Goal: Information Seeking & Learning: Check status

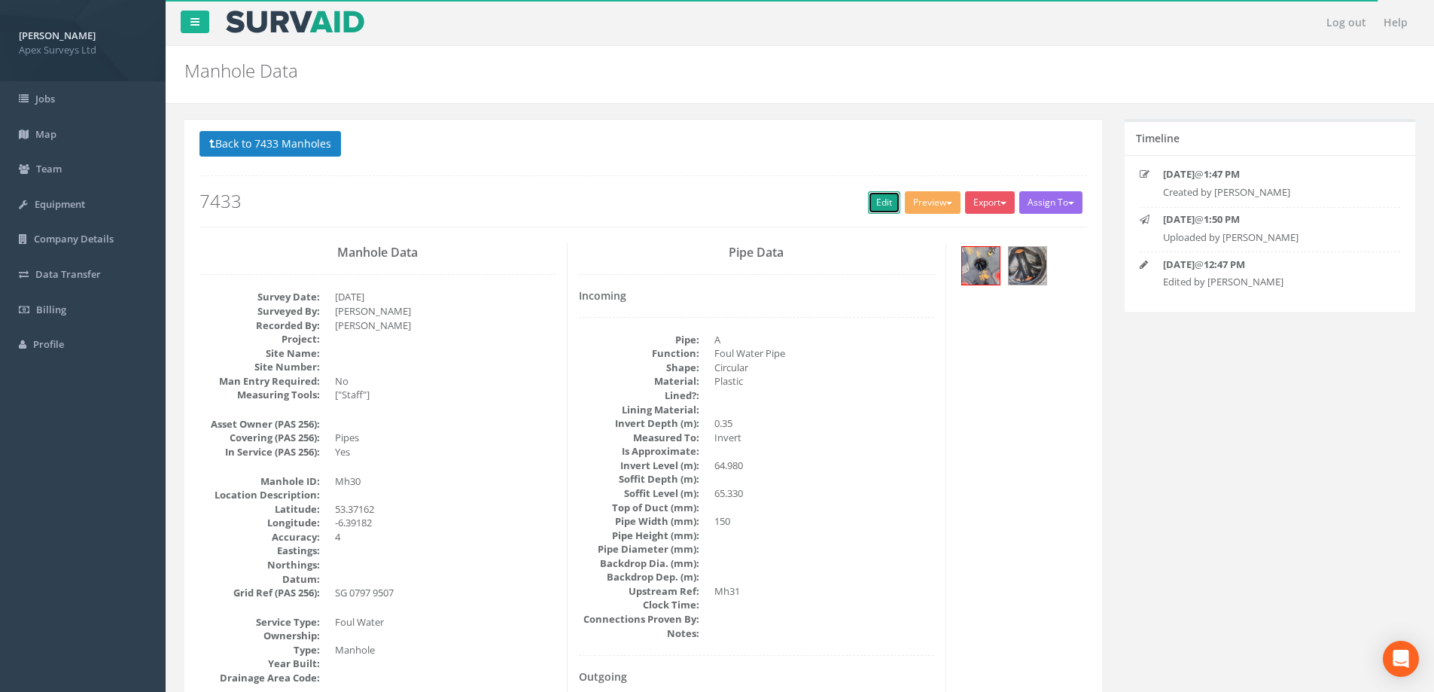
click at [880, 201] on link "Edit" at bounding box center [884, 202] width 32 height 23
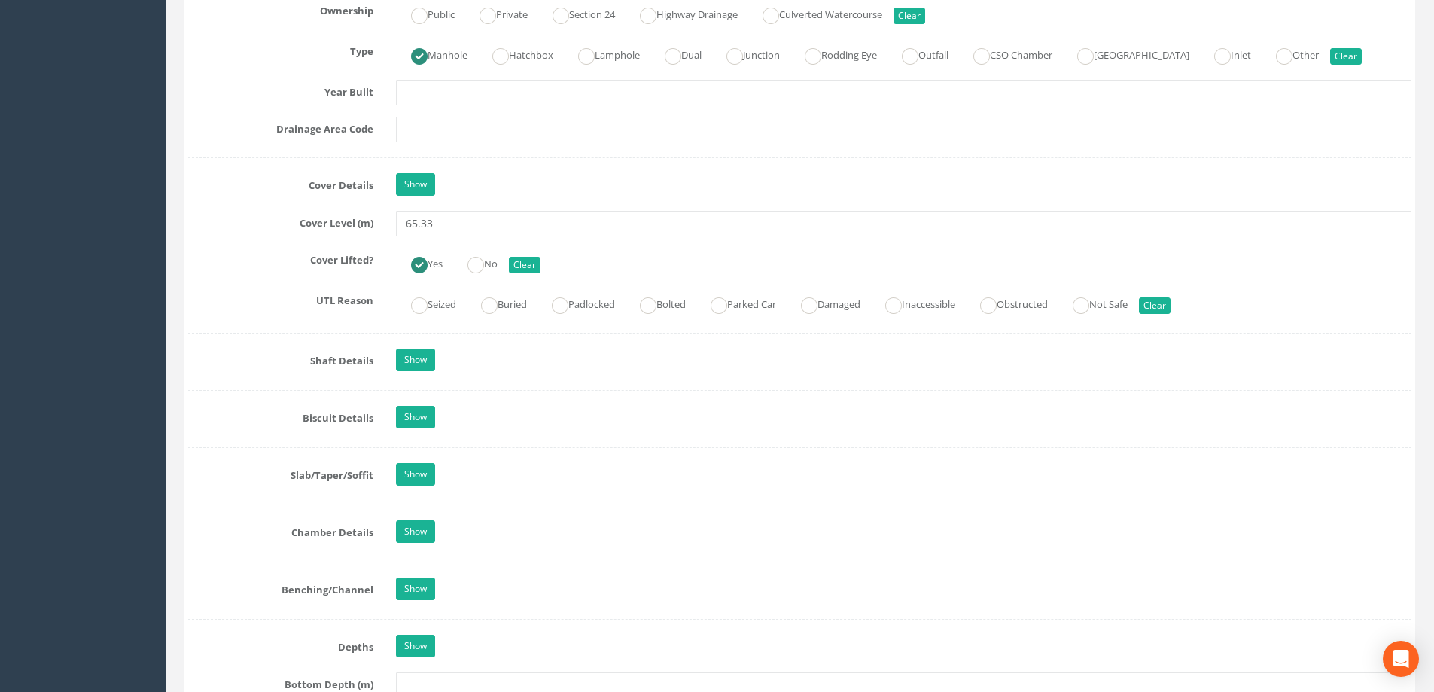
scroll to position [1280, 0]
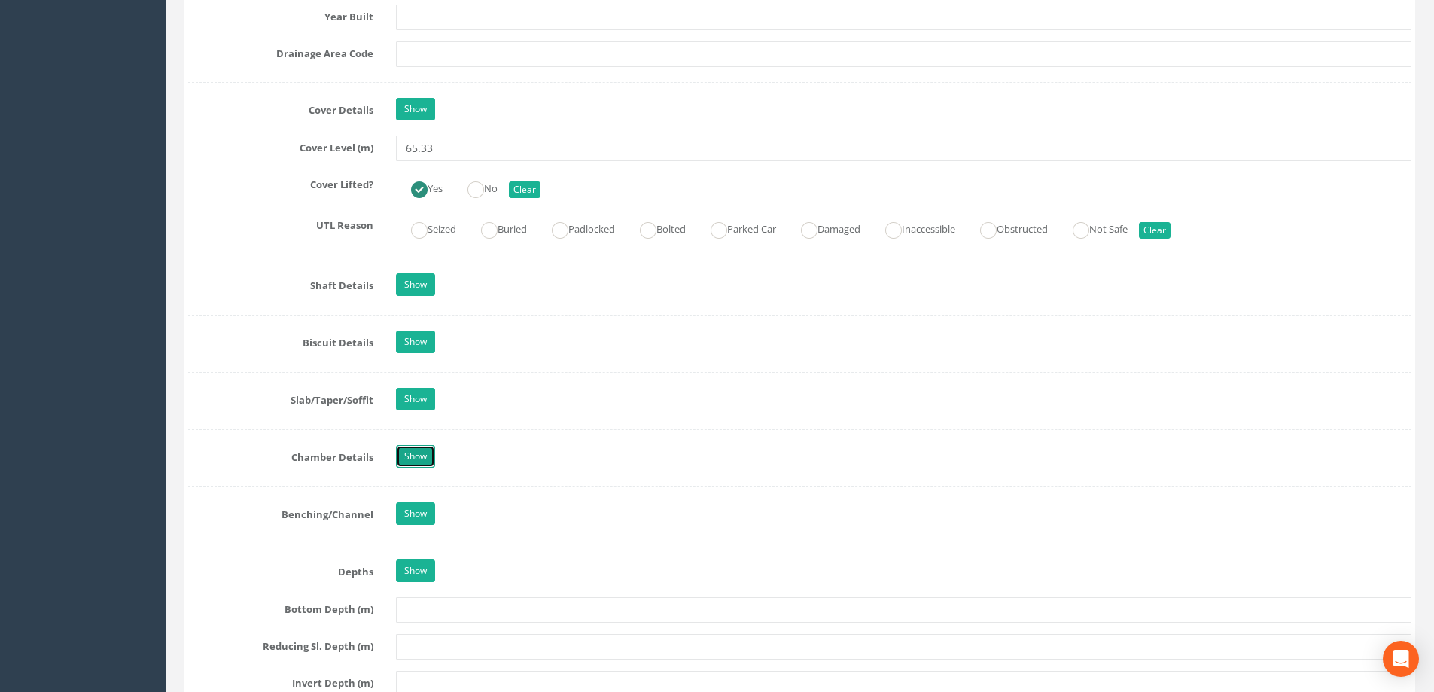
click at [413, 456] on link "Show" at bounding box center [415, 456] width 39 height 23
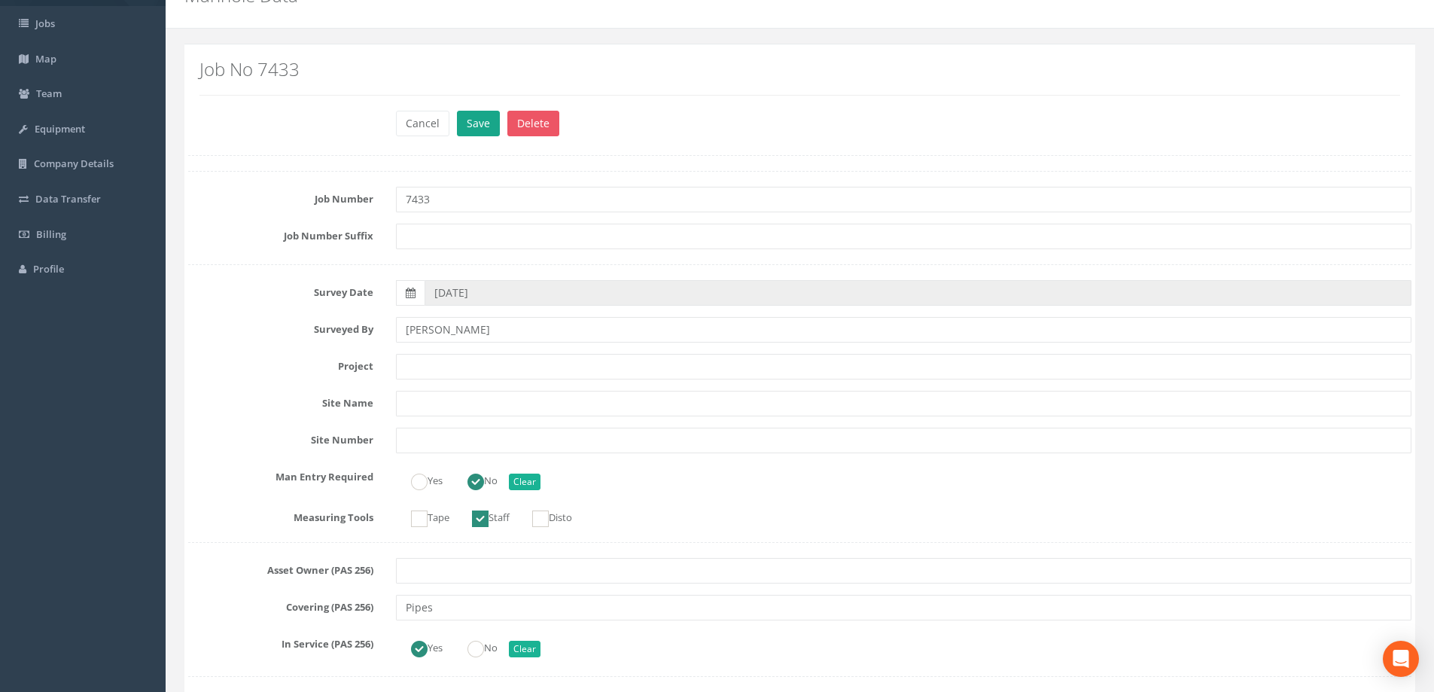
scroll to position [0, 0]
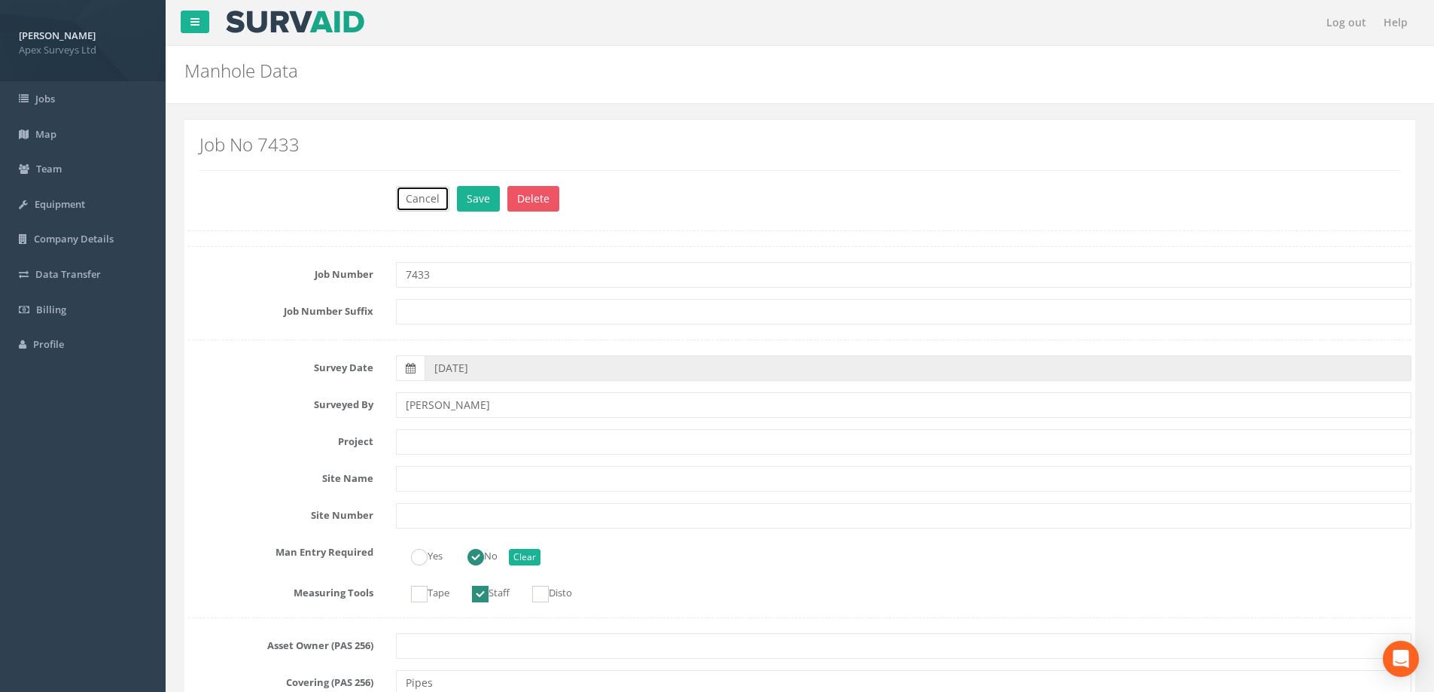
click at [411, 201] on button "Cancel" at bounding box center [422, 199] width 53 height 26
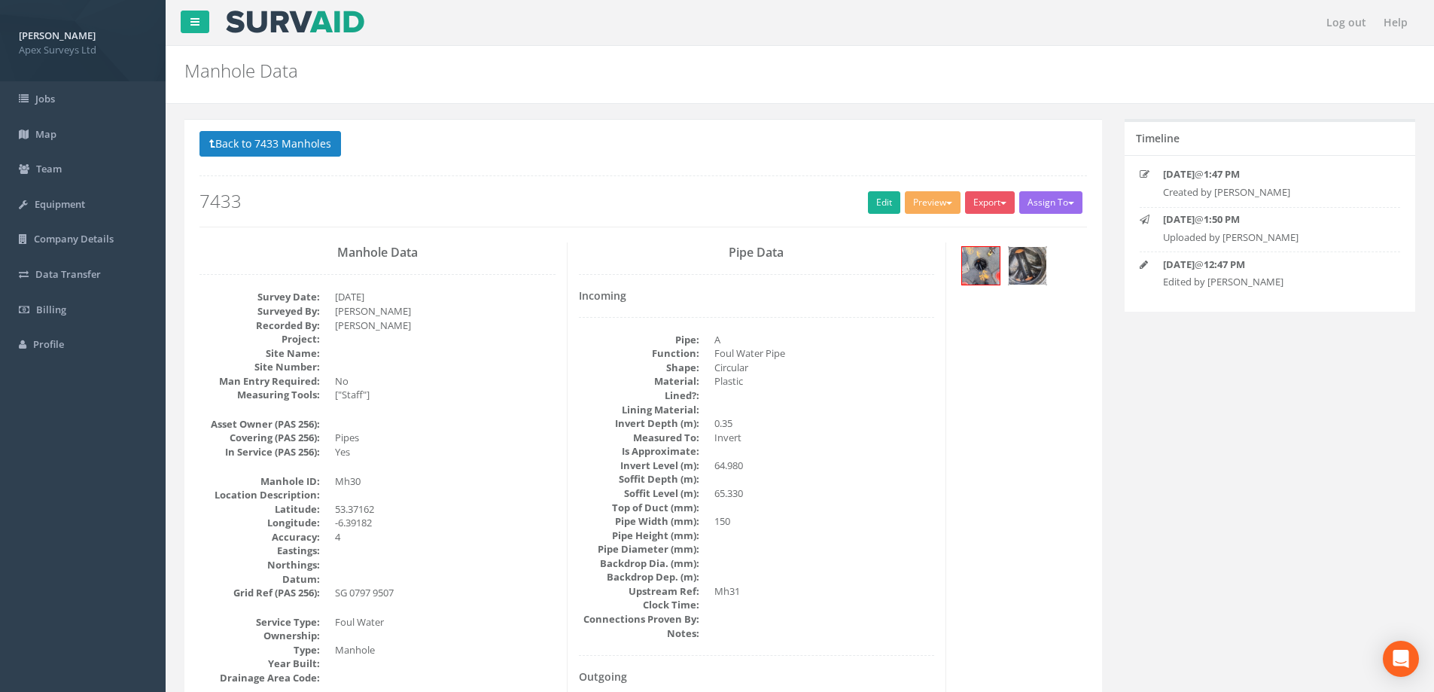
click at [1022, 256] on img at bounding box center [1028, 266] width 38 height 38
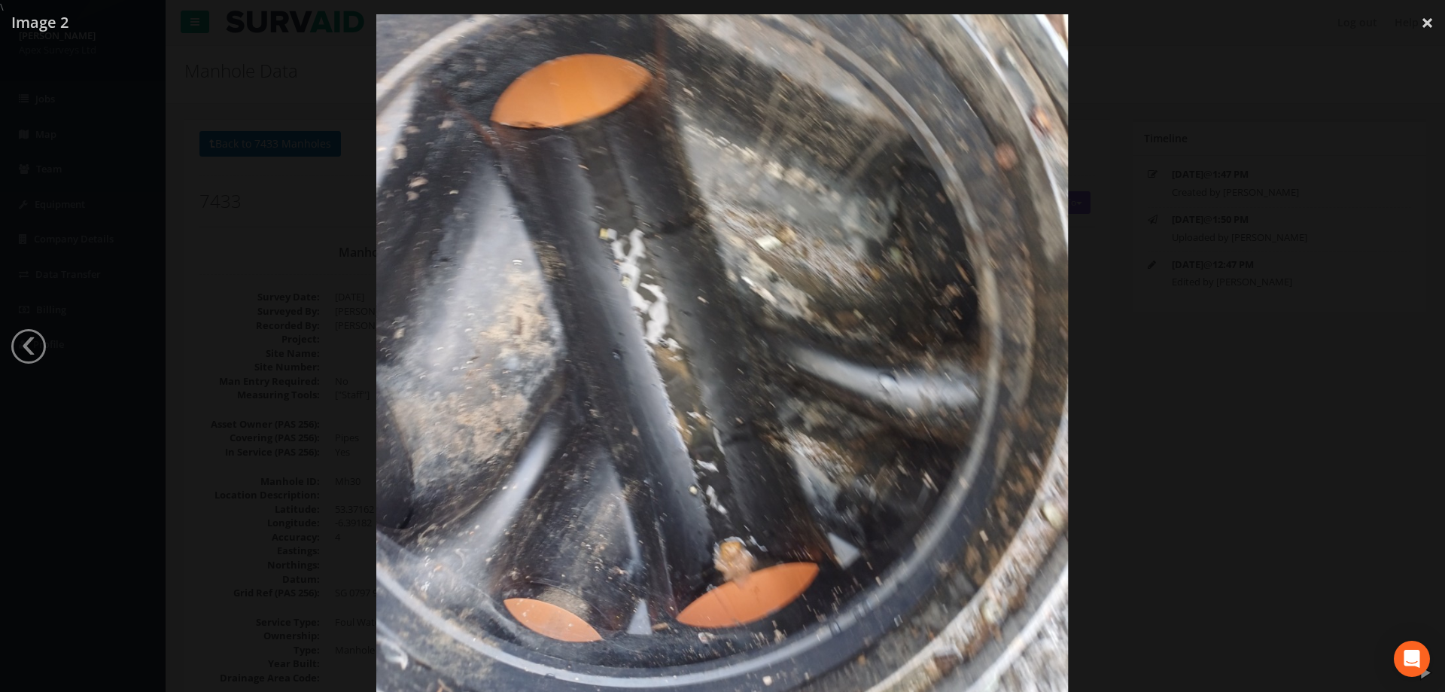
drag, startPoint x: 184, startPoint y: 266, endPoint x: 207, endPoint y: 260, distance: 24.1
click at [184, 265] on div at bounding box center [722, 360] width 1445 height 692
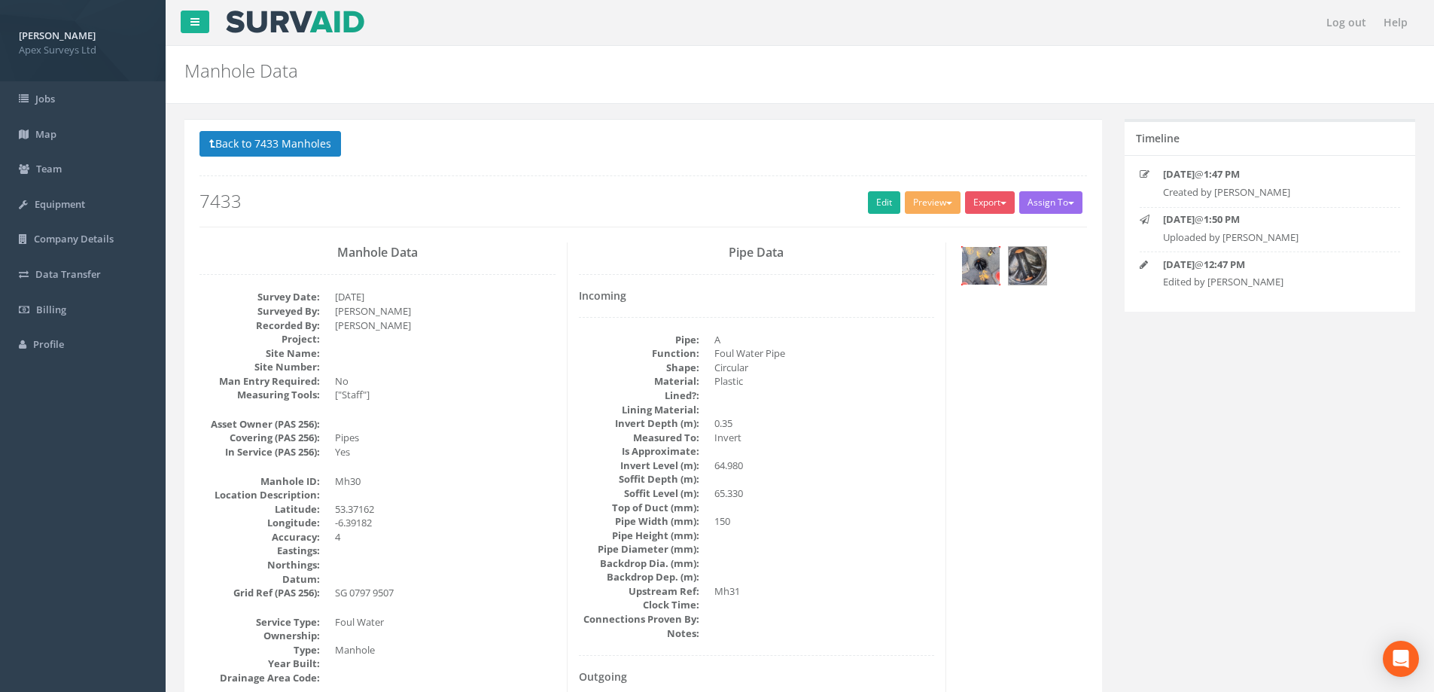
click at [981, 257] on img at bounding box center [981, 266] width 38 height 38
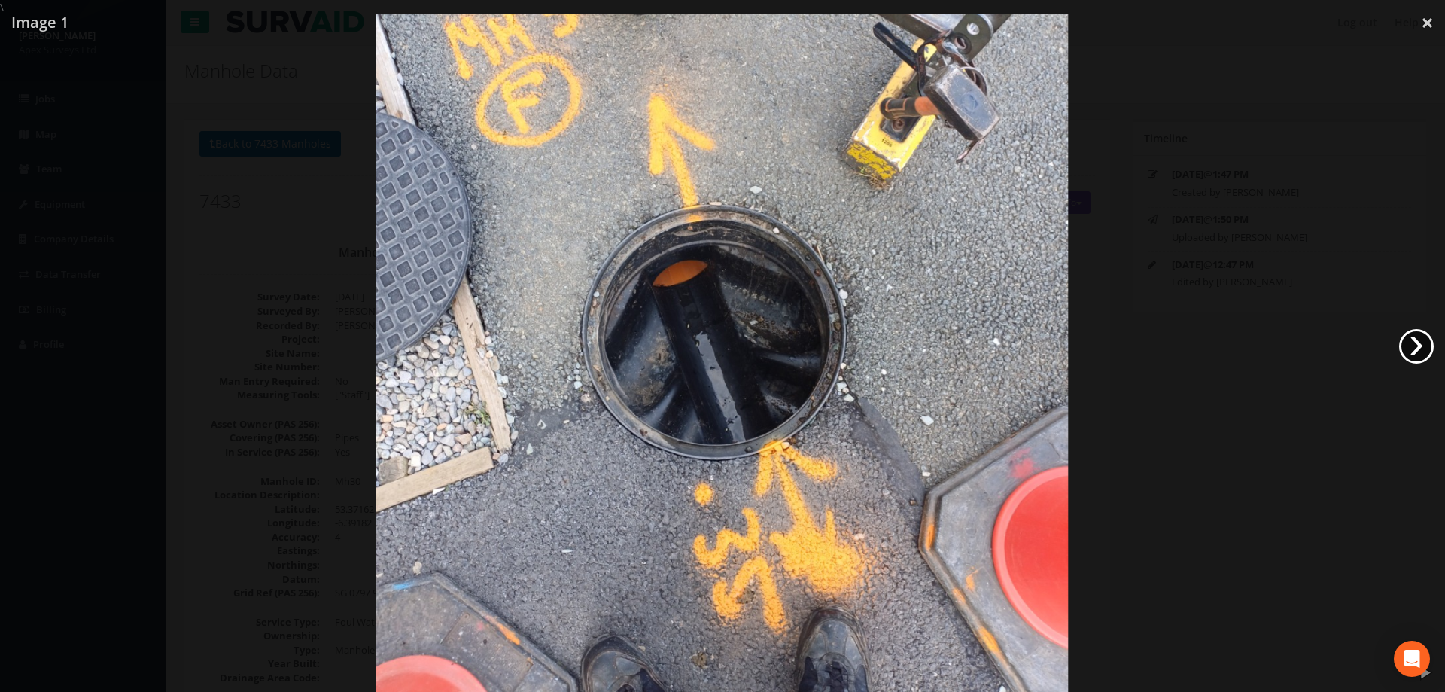
click at [1418, 331] on link "›" at bounding box center [1417, 346] width 35 height 35
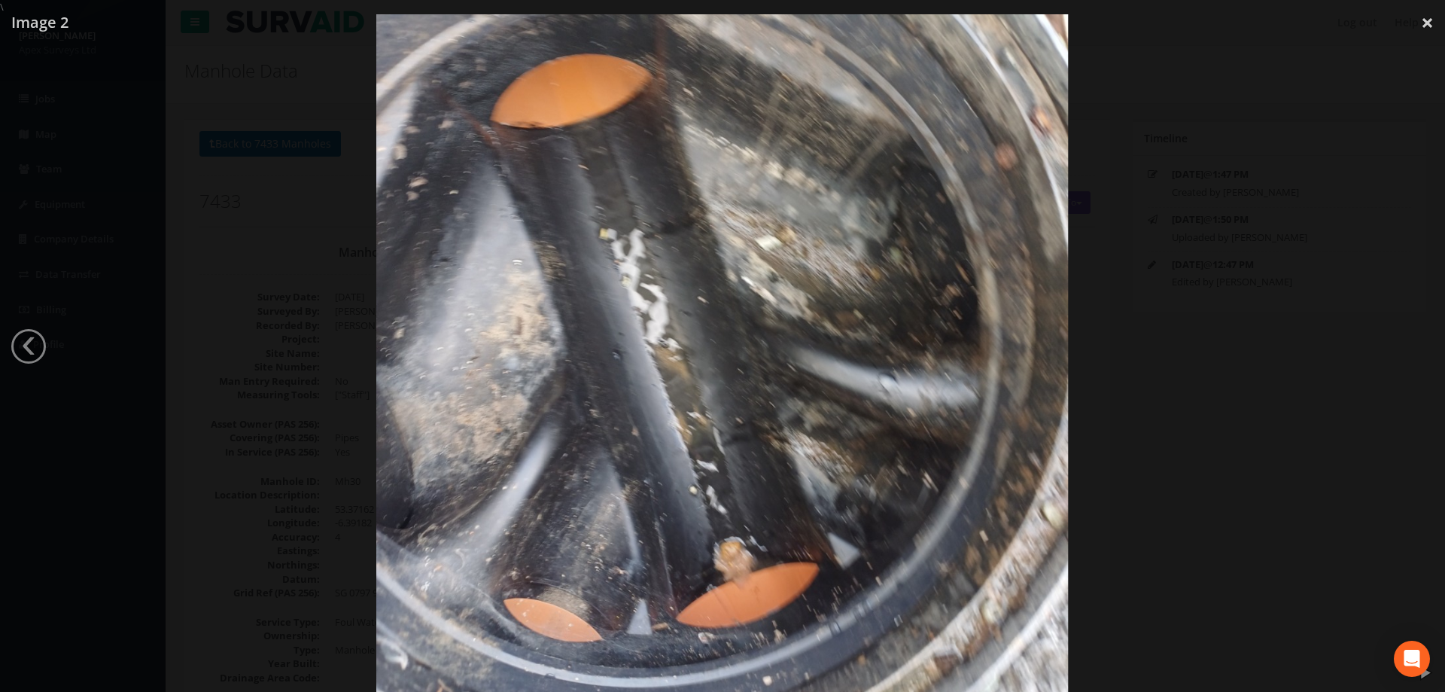
click at [114, 398] on div at bounding box center [722, 360] width 1445 height 692
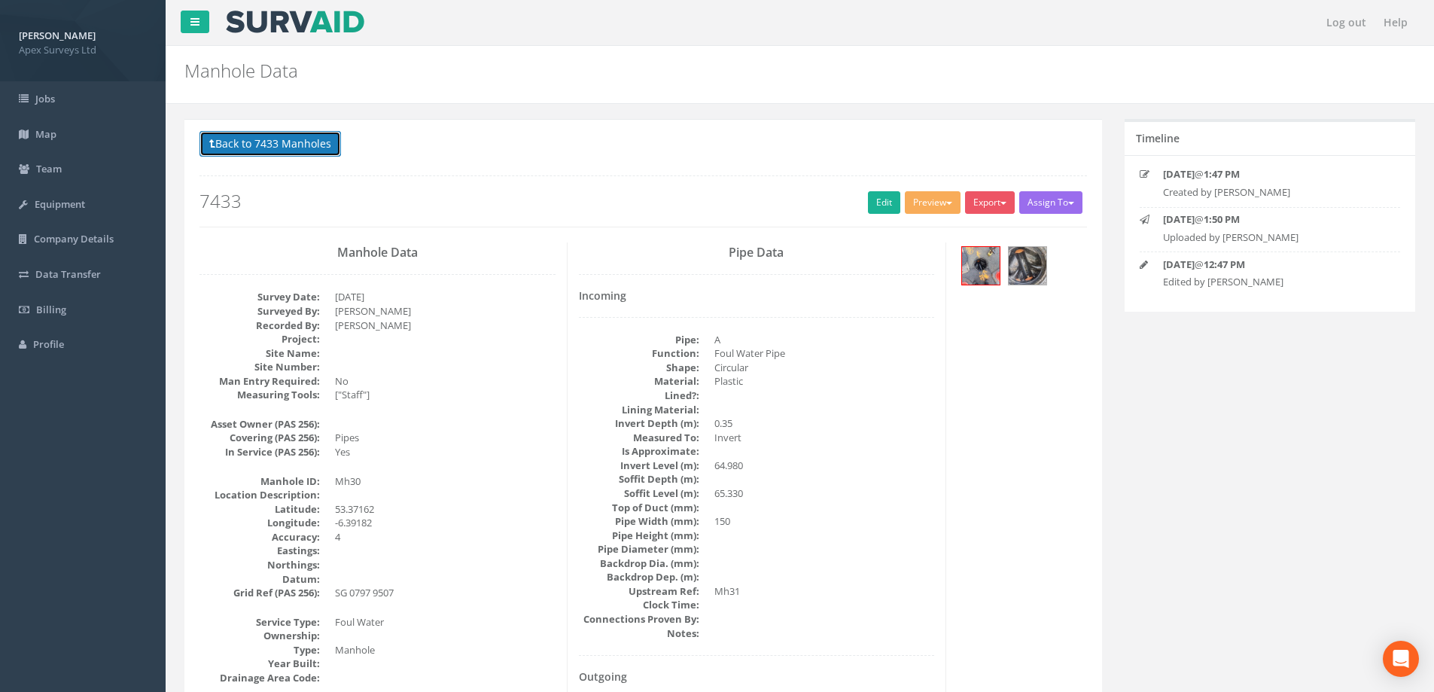
click at [239, 146] on button "Back to 7433 Manholes" at bounding box center [270, 144] width 142 height 26
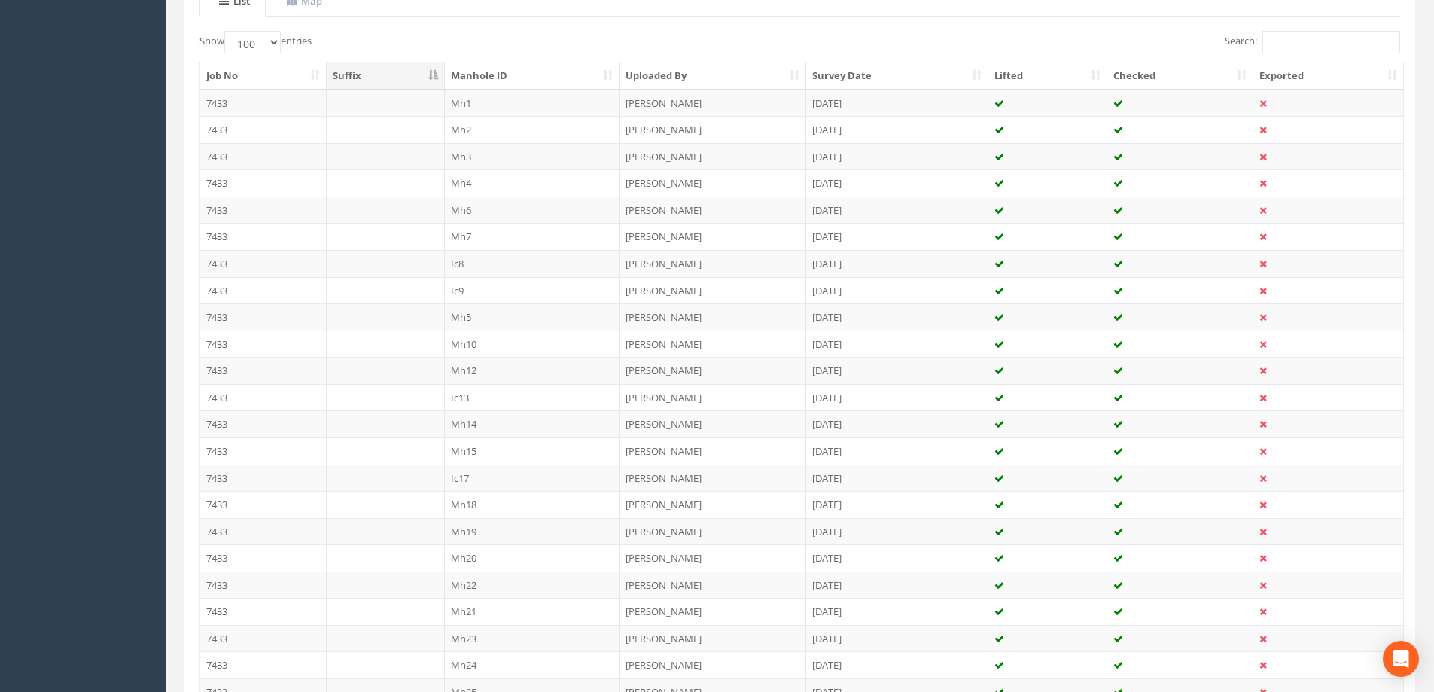
scroll to position [376, 0]
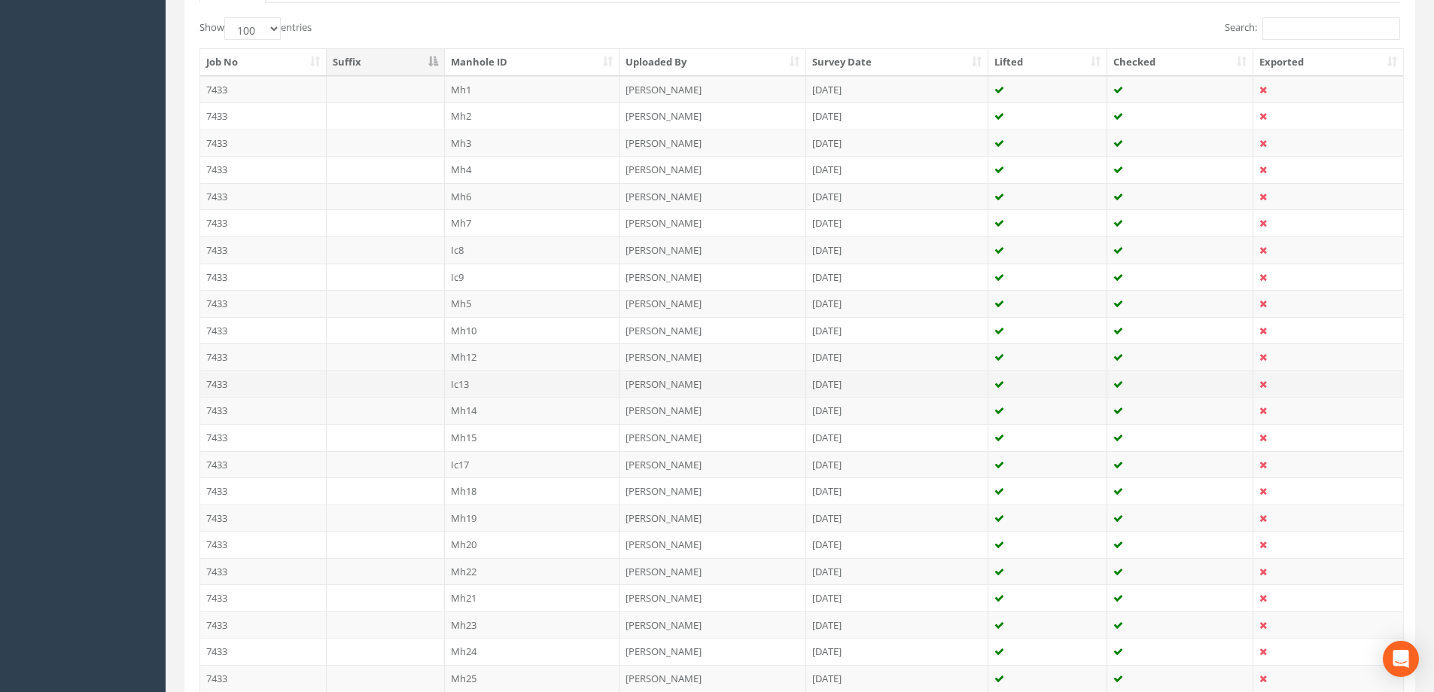
click at [465, 384] on td "Ic13" at bounding box center [532, 383] width 175 height 27
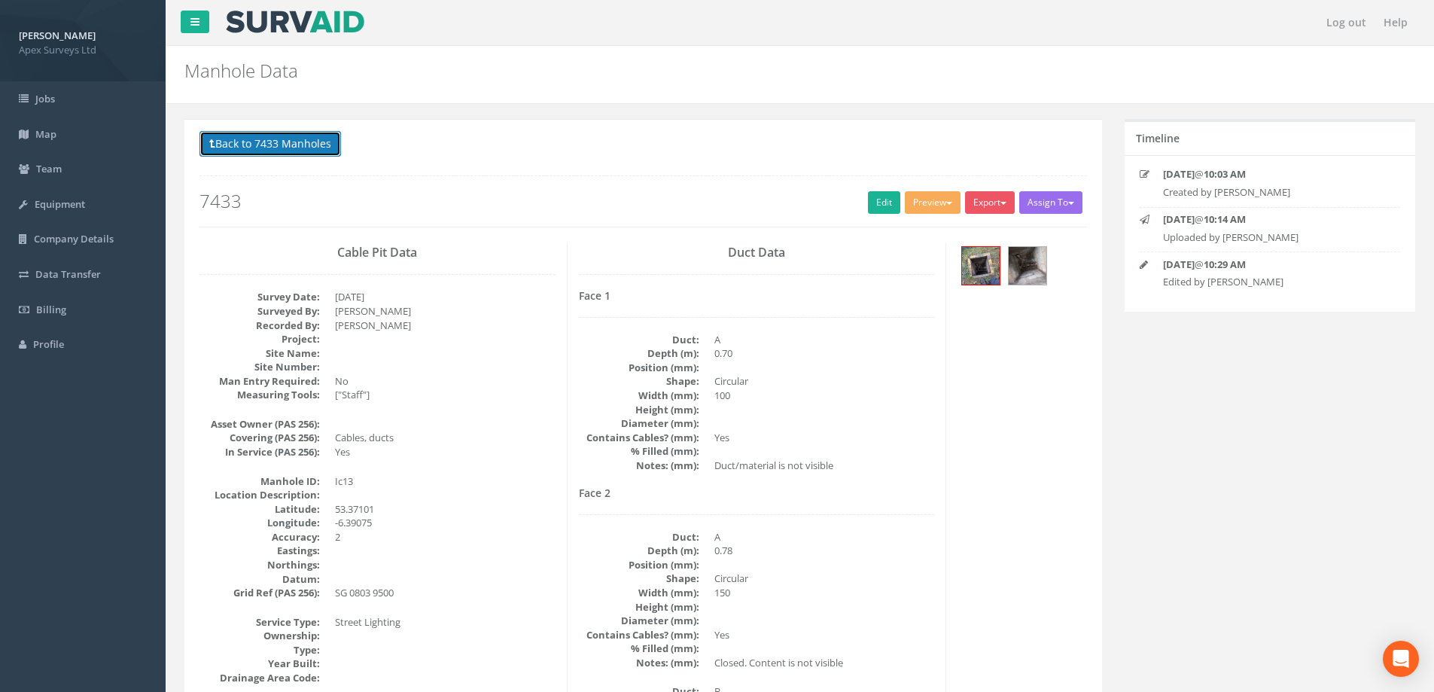
click at [252, 150] on button "Back to 7433 Manholes" at bounding box center [270, 144] width 142 height 26
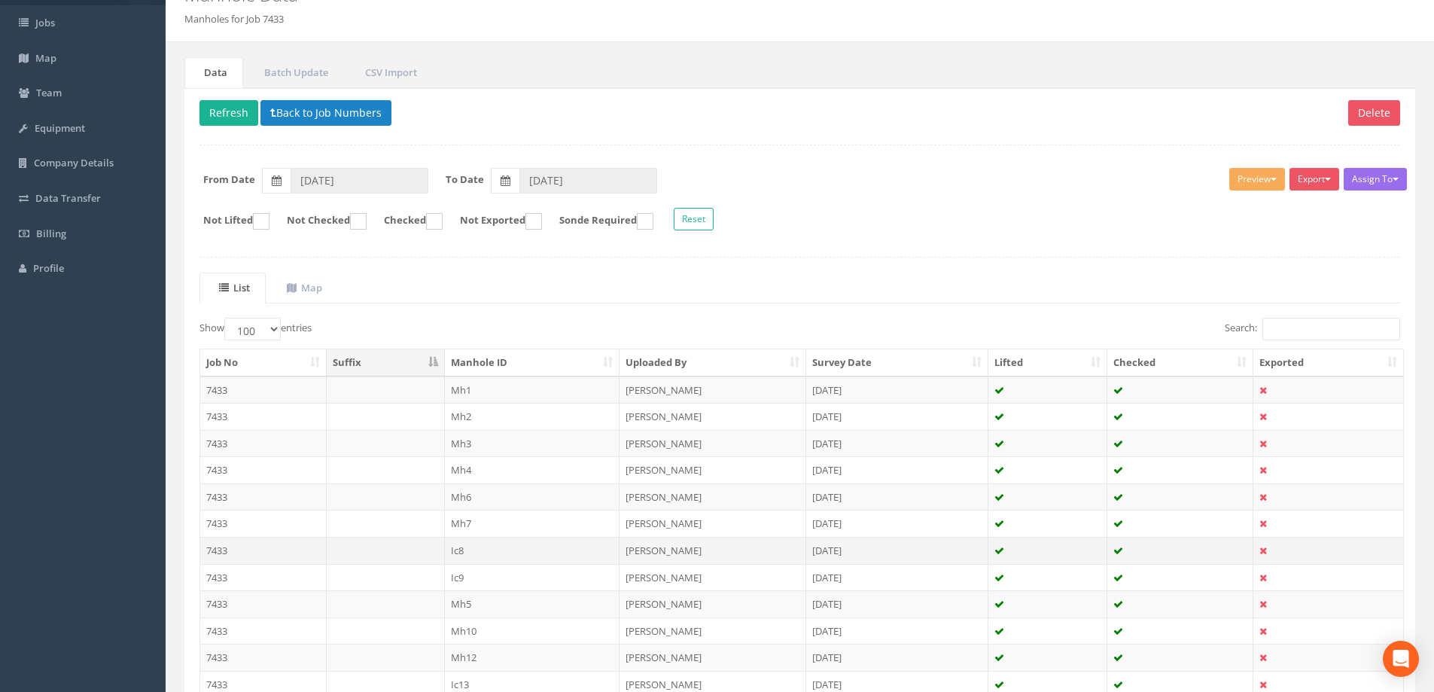
scroll to position [452, 0]
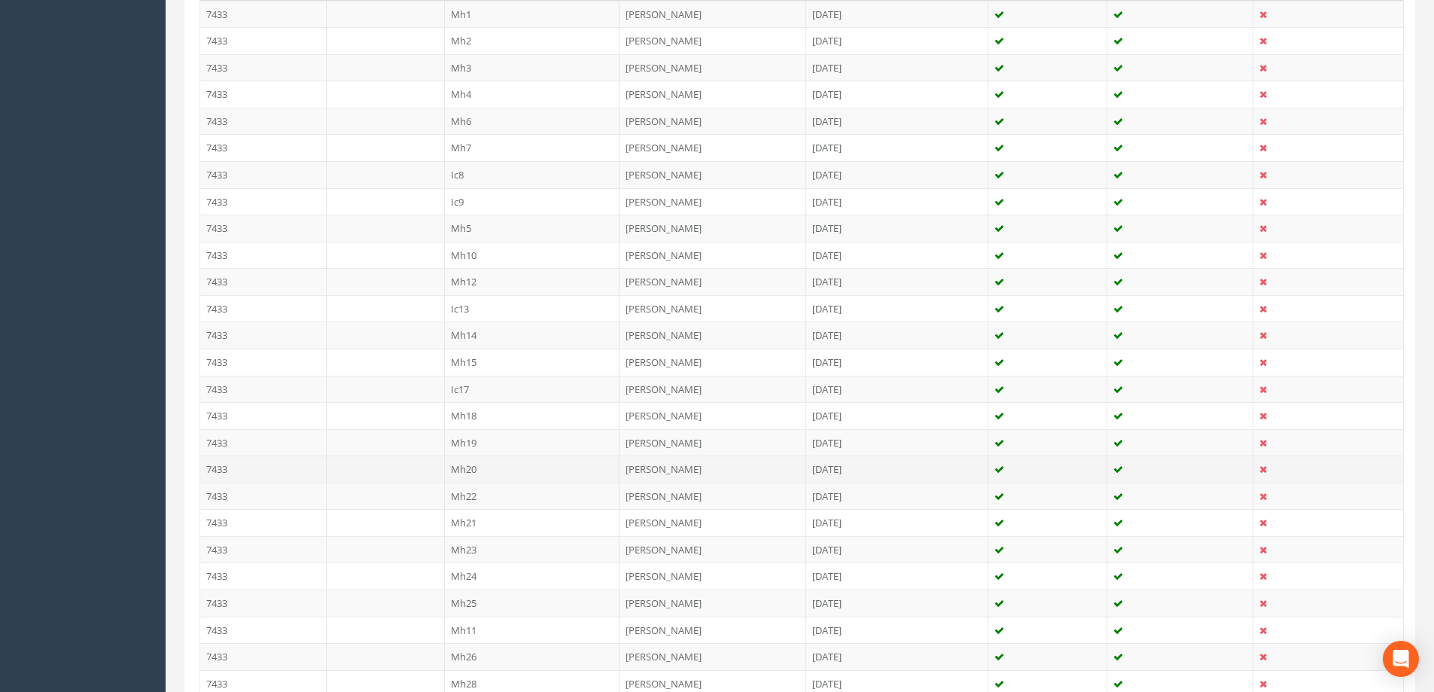
click at [458, 465] on td "Mh20" at bounding box center [532, 468] width 175 height 27
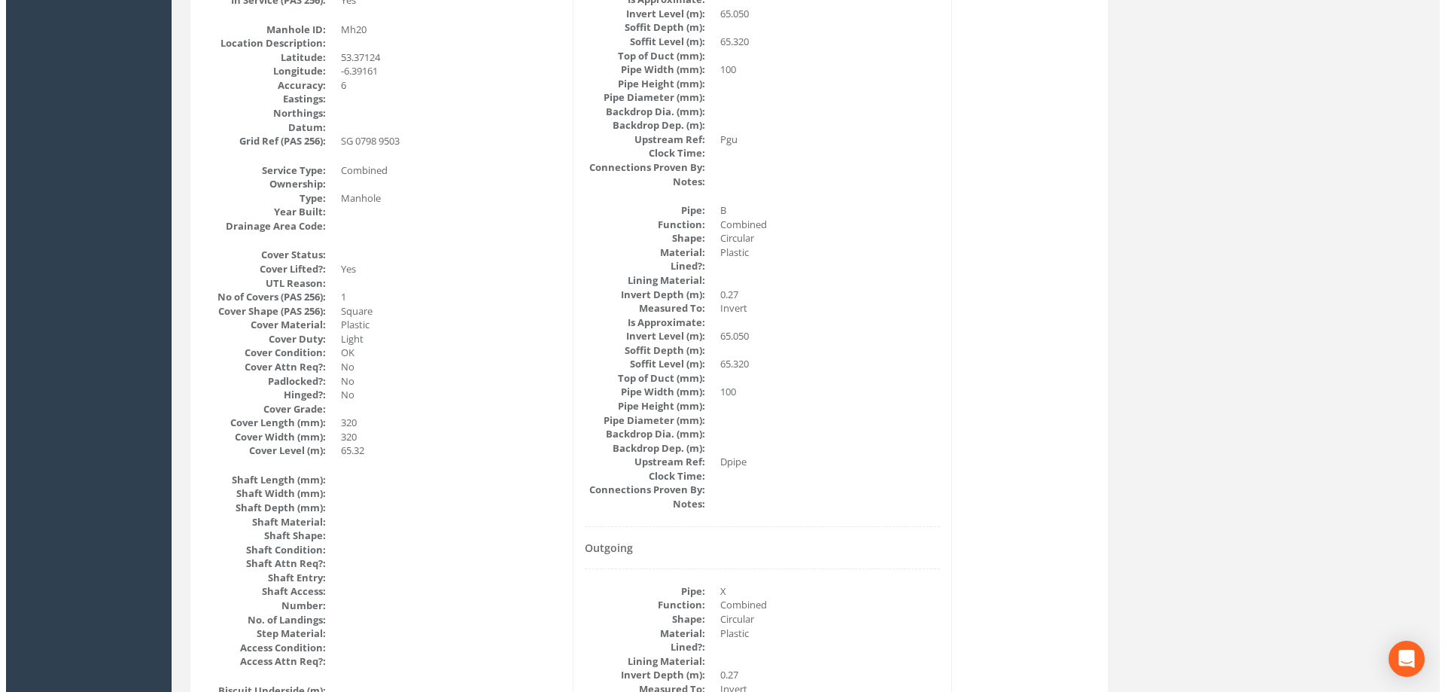
scroll to position [0, 0]
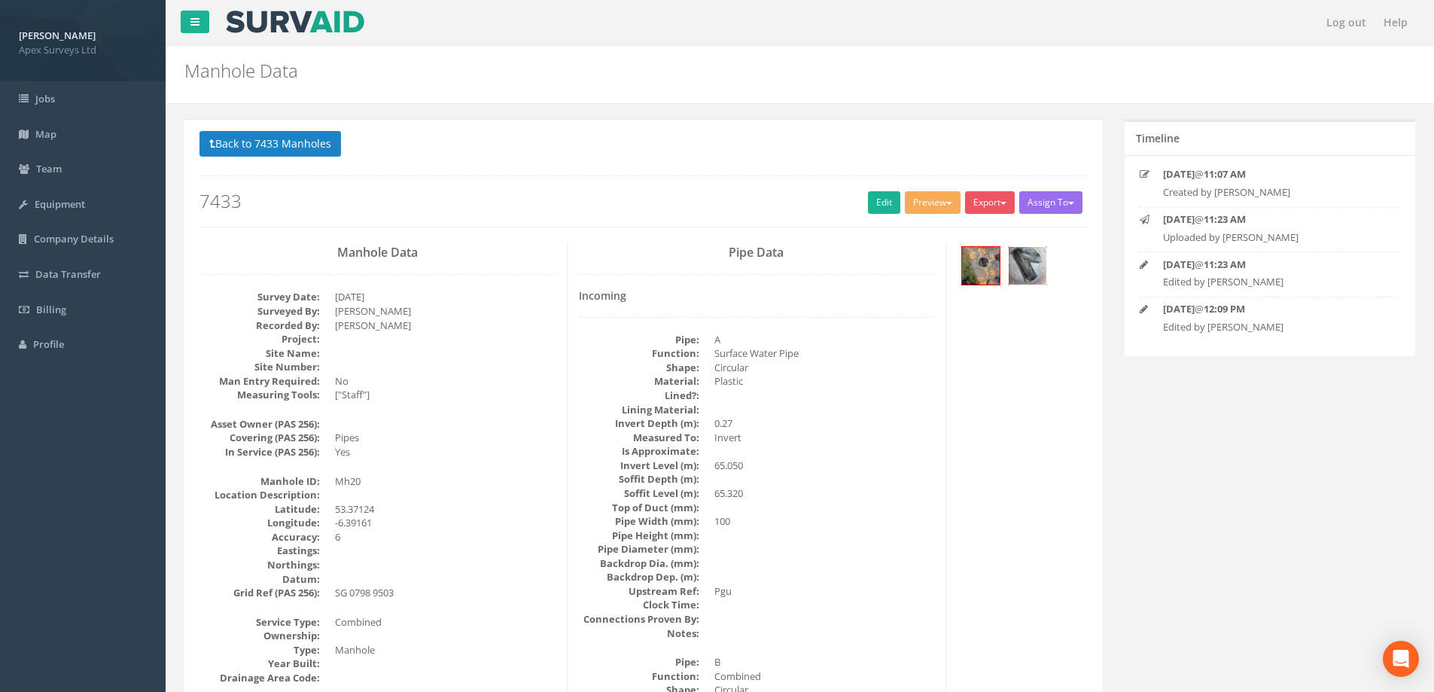
click at [1018, 253] on img at bounding box center [1028, 266] width 38 height 38
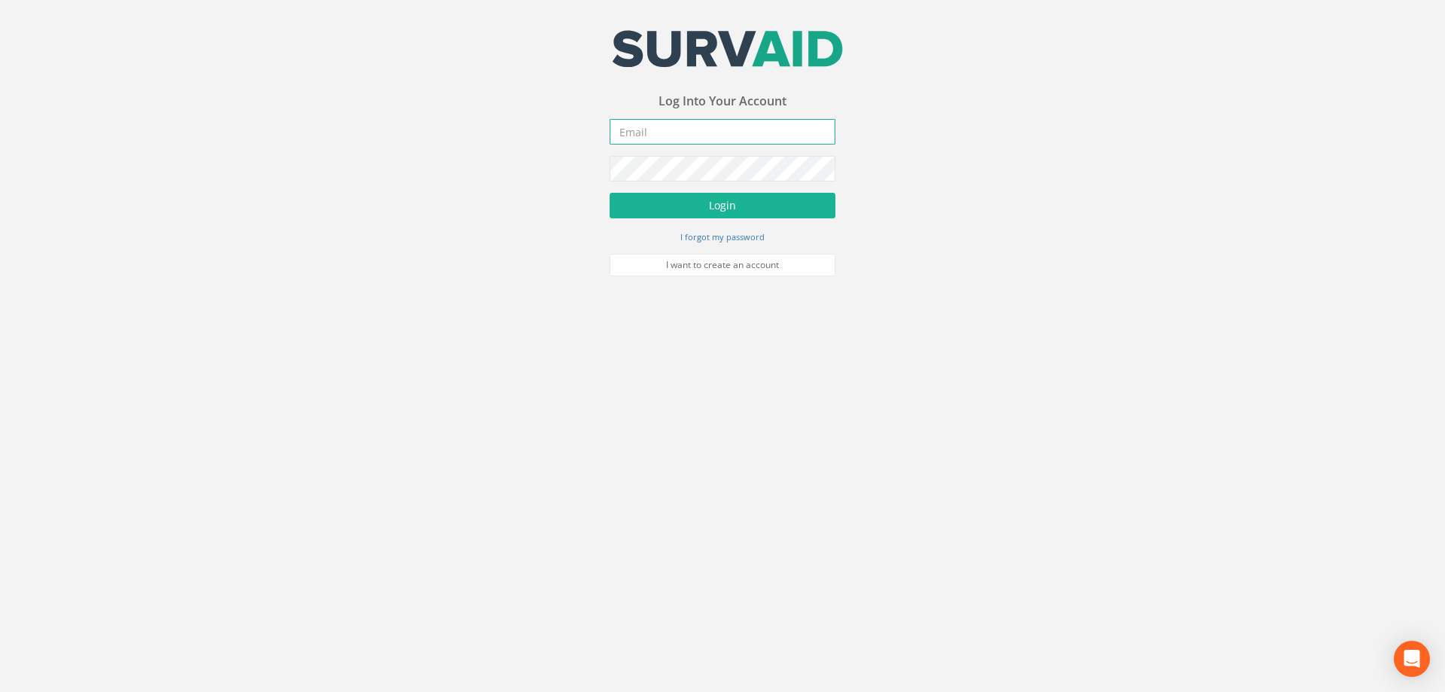
type input "[PERSON_NAME][EMAIL_ADDRESS][PERSON_NAME][DOMAIN_NAME]"
click at [740, 212] on button "Login" at bounding box center [723, 206] width 226 height 26
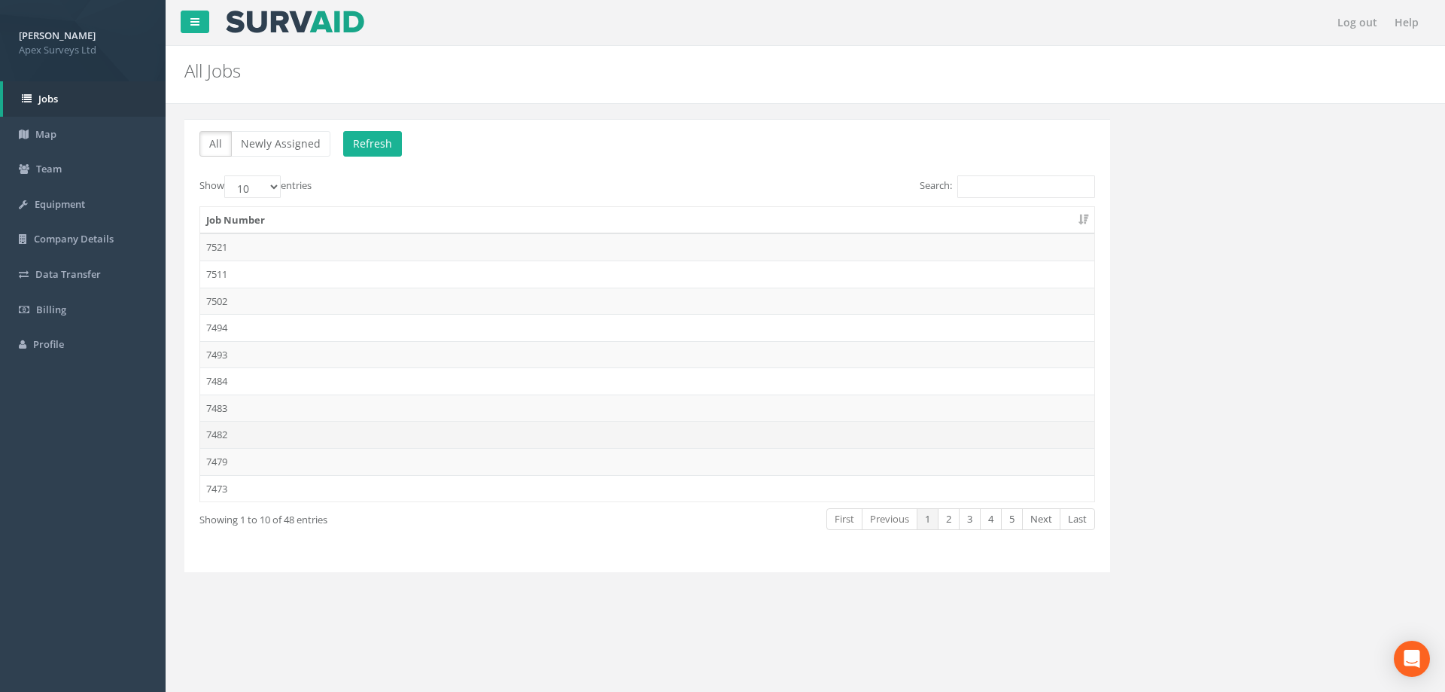
click at [215, 431] on td "7482" at bounding box center [647, 434] width 894 height 27
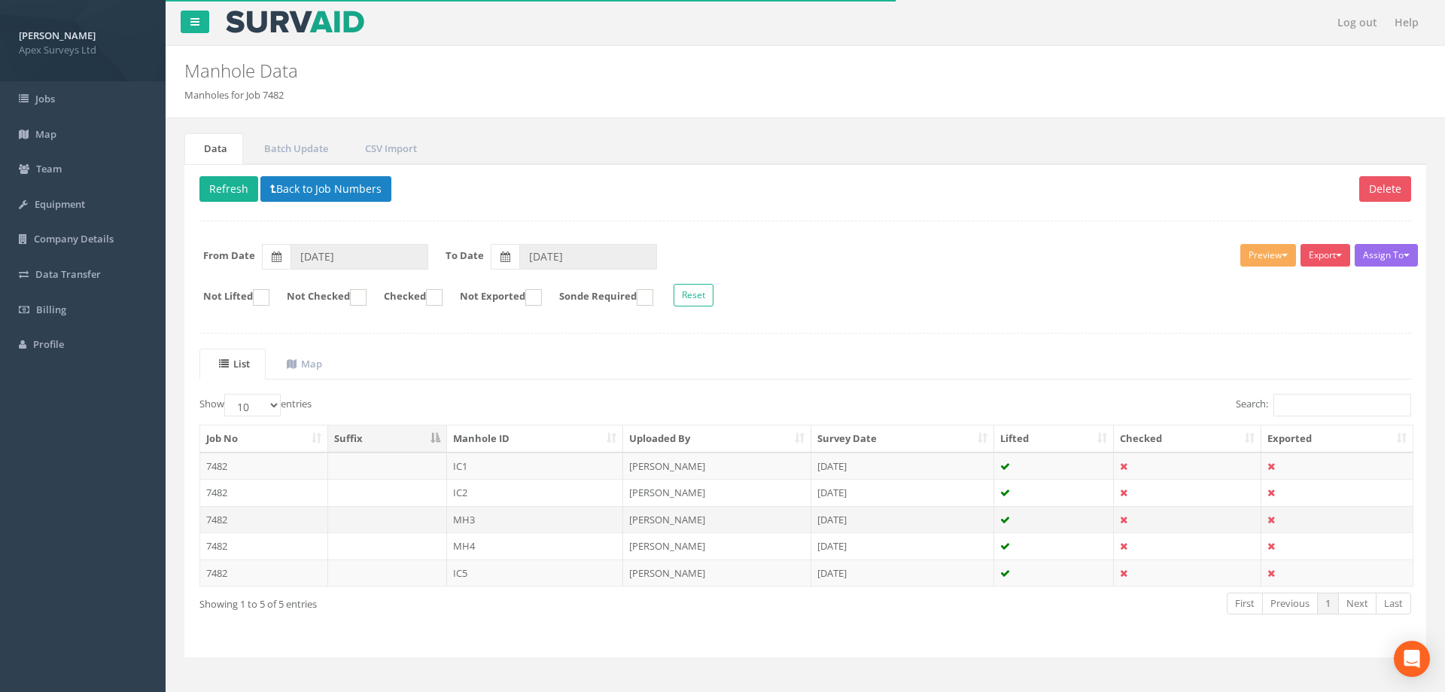
click at [463, 520] on td "MH3" at bounding box center [535, 519] width 177 height 27
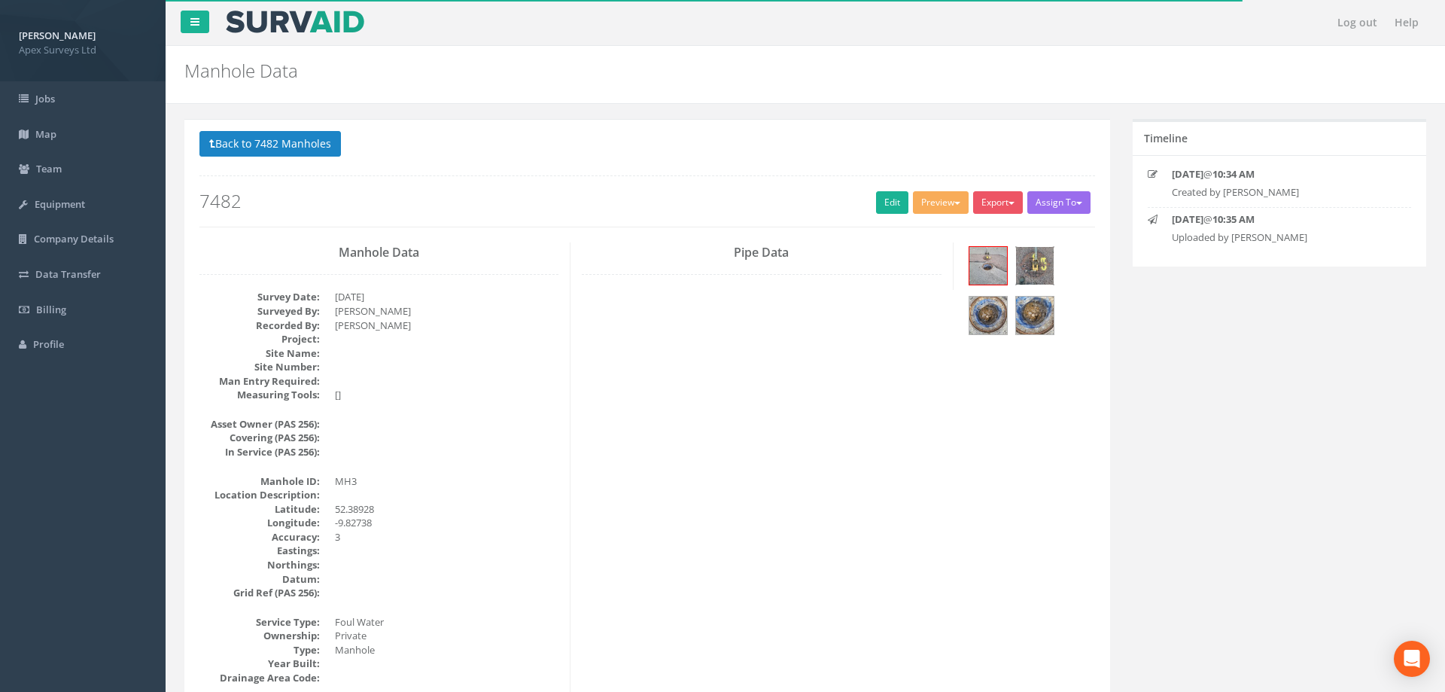
click at [1037, 262] on img at bounding box center [1035, 266] width 38 height 38
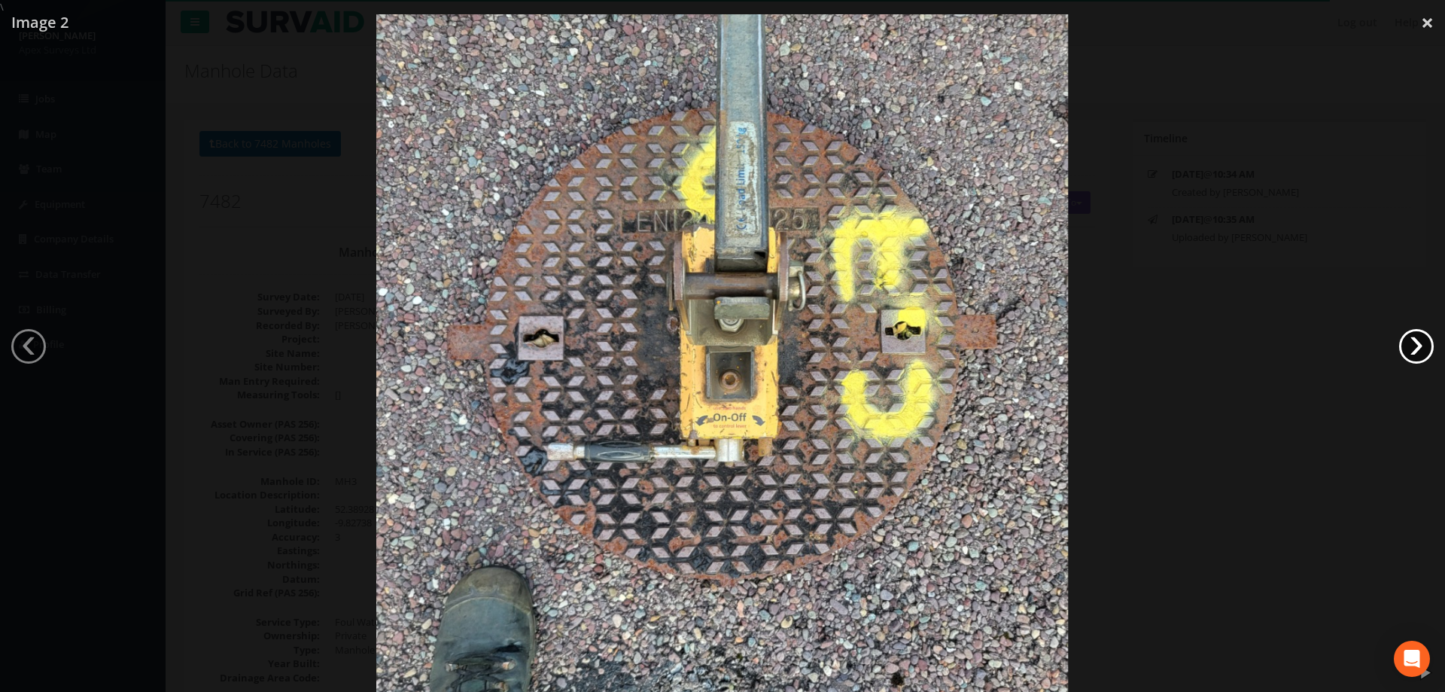
click at [1415, 349] on link "›" at bounding box center [1417, 346] width 35 height 35
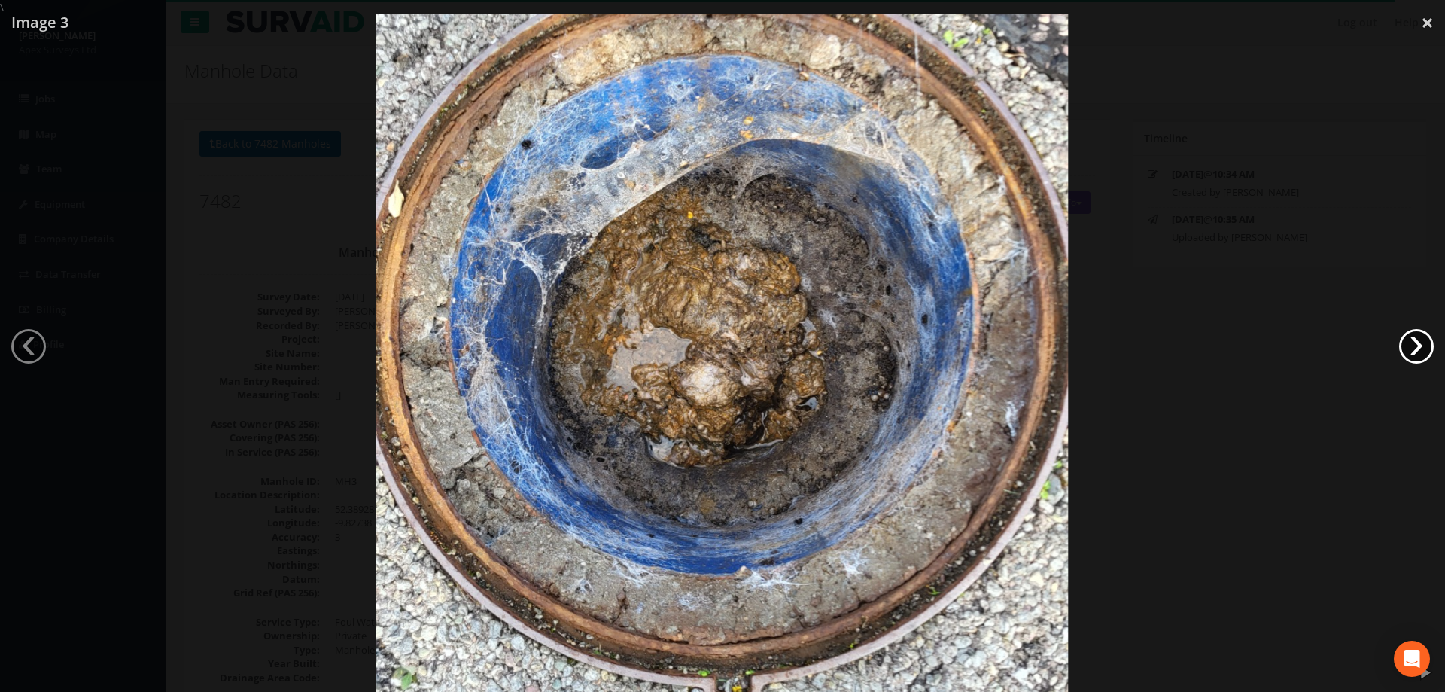
click at [1415, 348] on link "›" at bounding box center [1417, 346] width 35 height 35
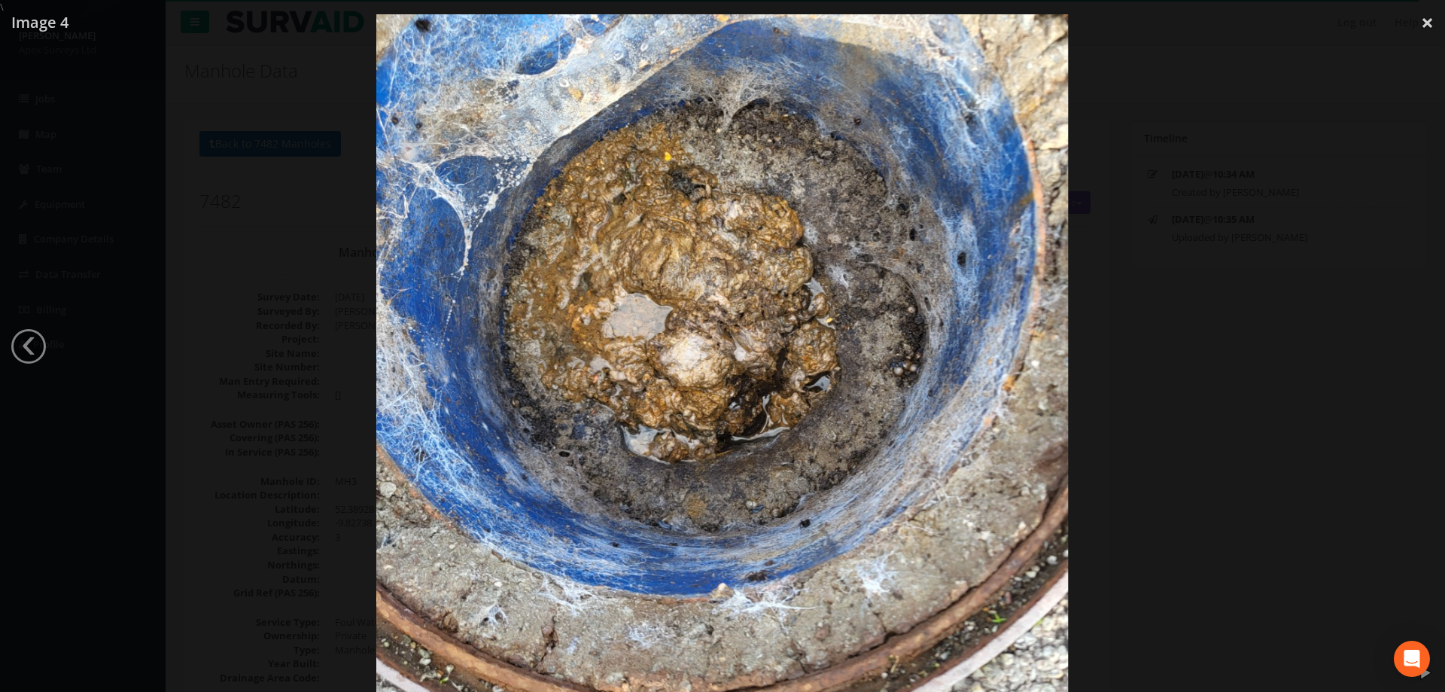
click at [215, 159] on div at bounding box center [722, 360] width 1445 height 692
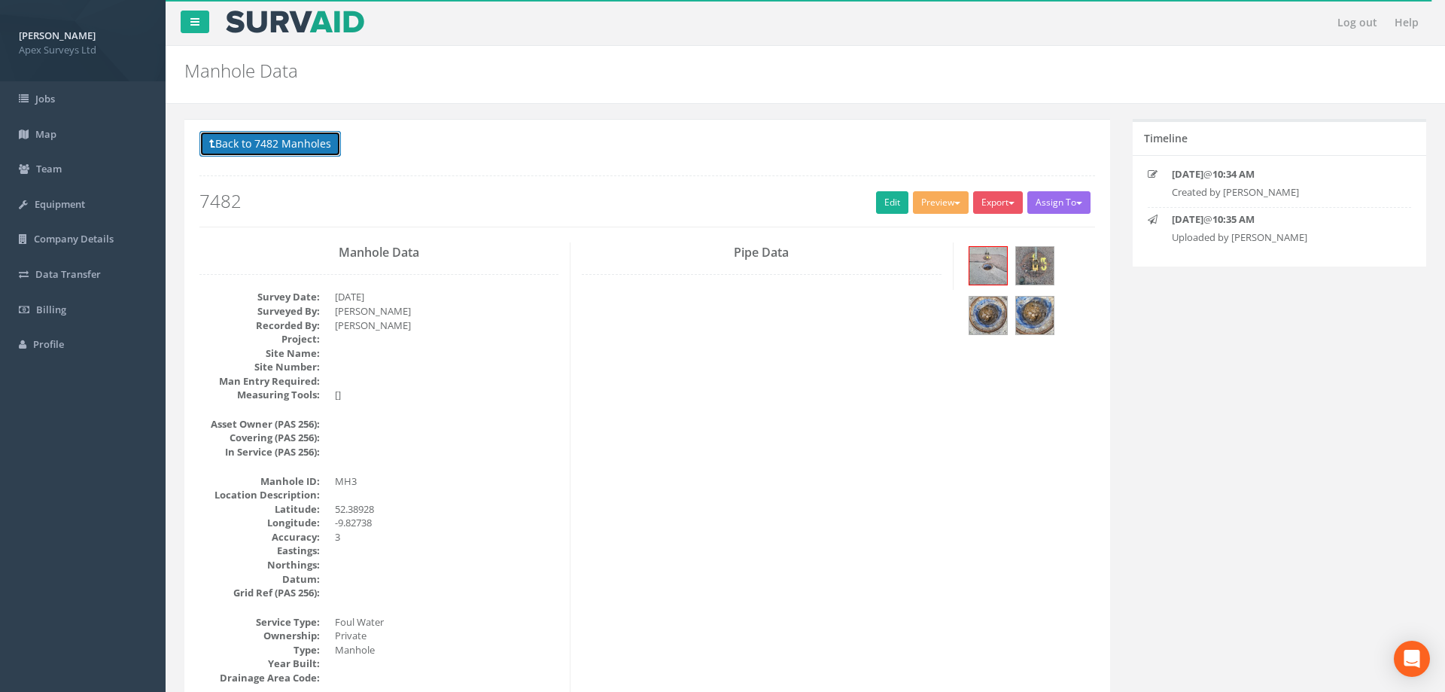
click at [228, 149] on button "Back to 7482 Manholes" at bounding box center [270, 144] width 142 height 26
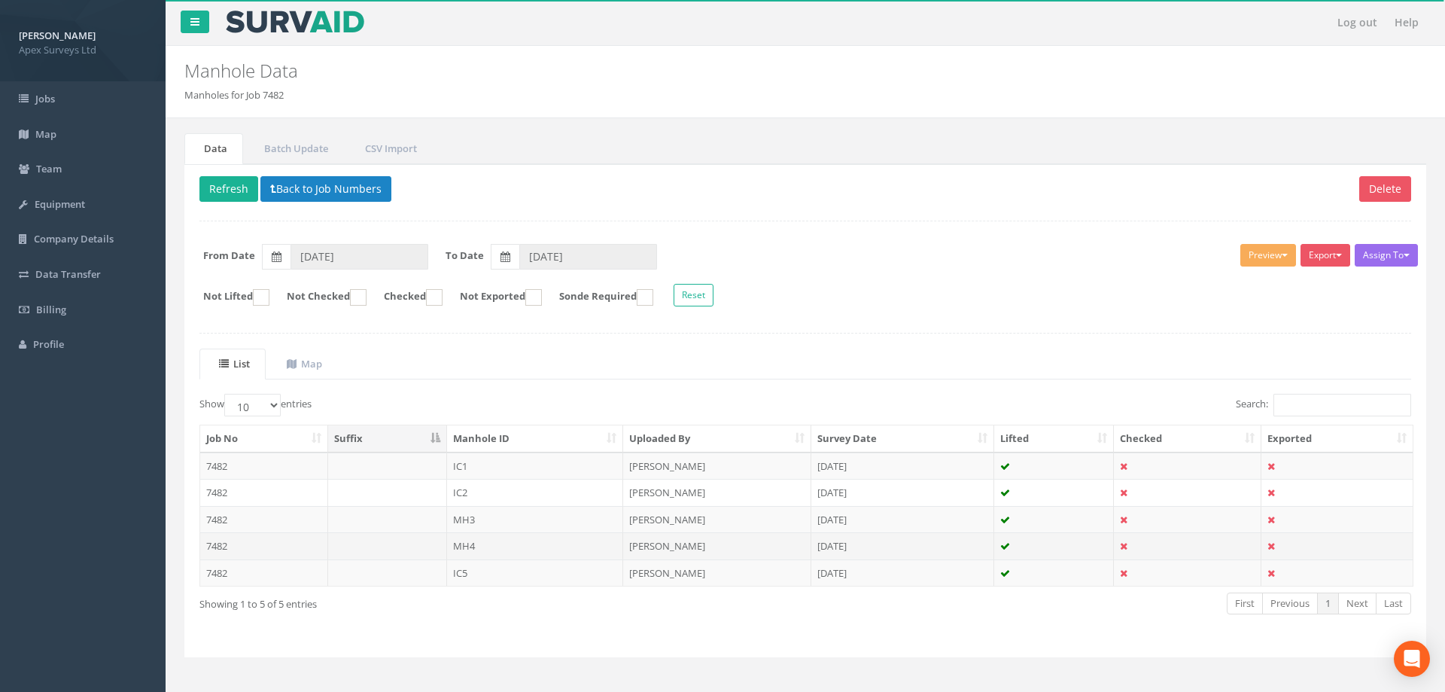
click at [469, 544] on td "MH4" at bounding box center [535, 545] width 177 height 27
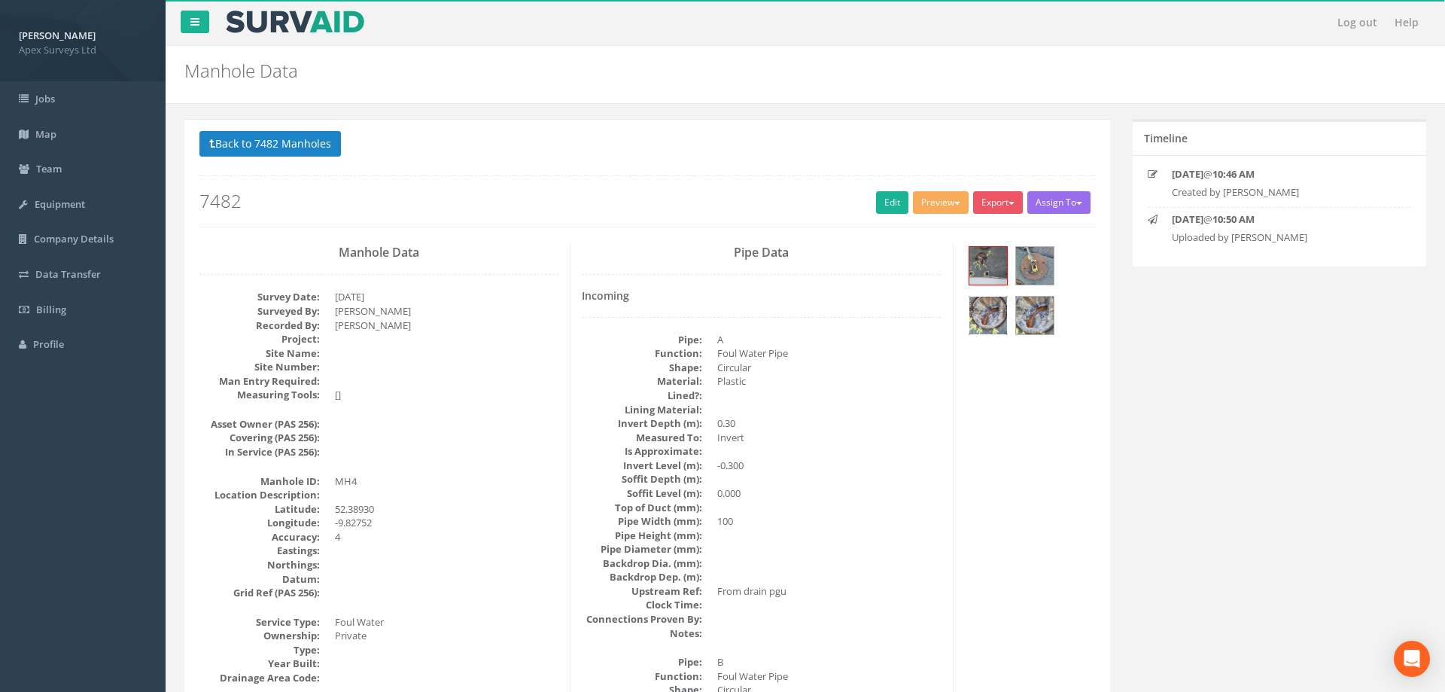
click at [976, 310] on img at bounding box center [989, 316] width 38 height 38
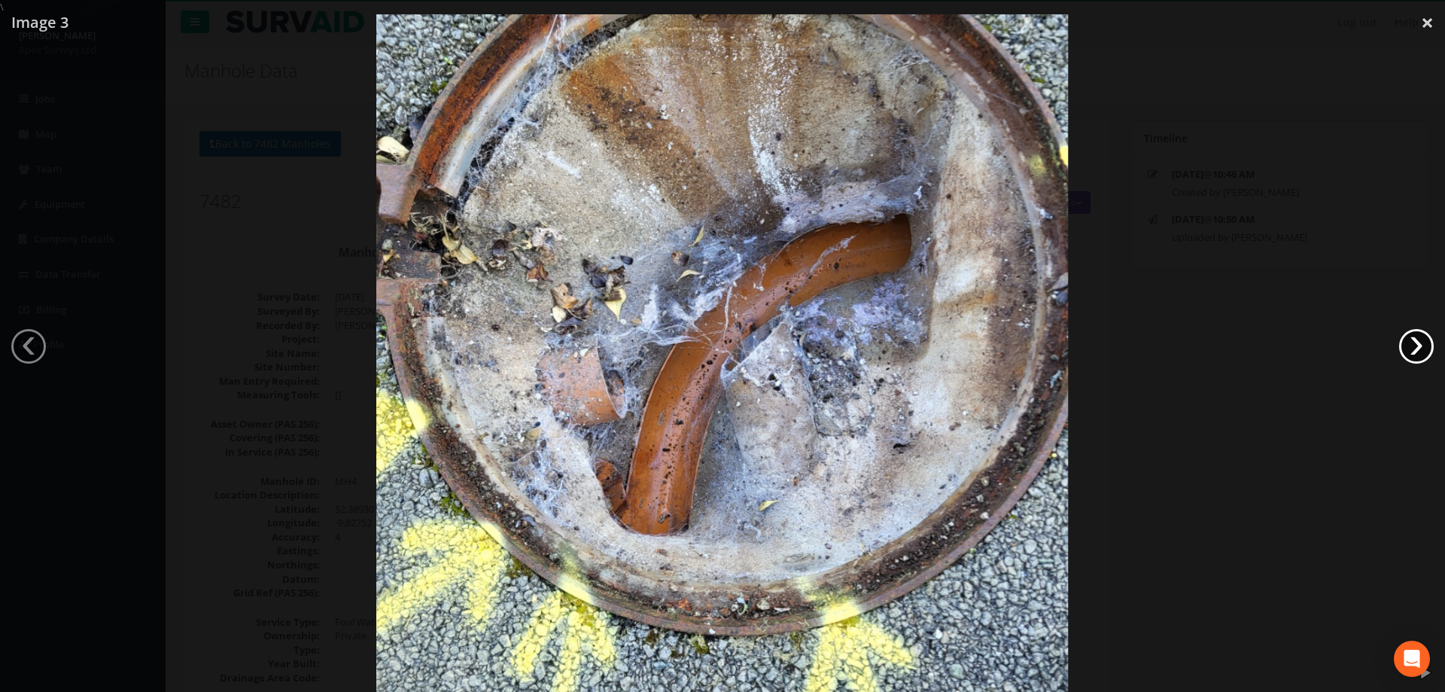
click at [1425, 346] on link "›" at bounding box center [1417, 346] width 35 height 35
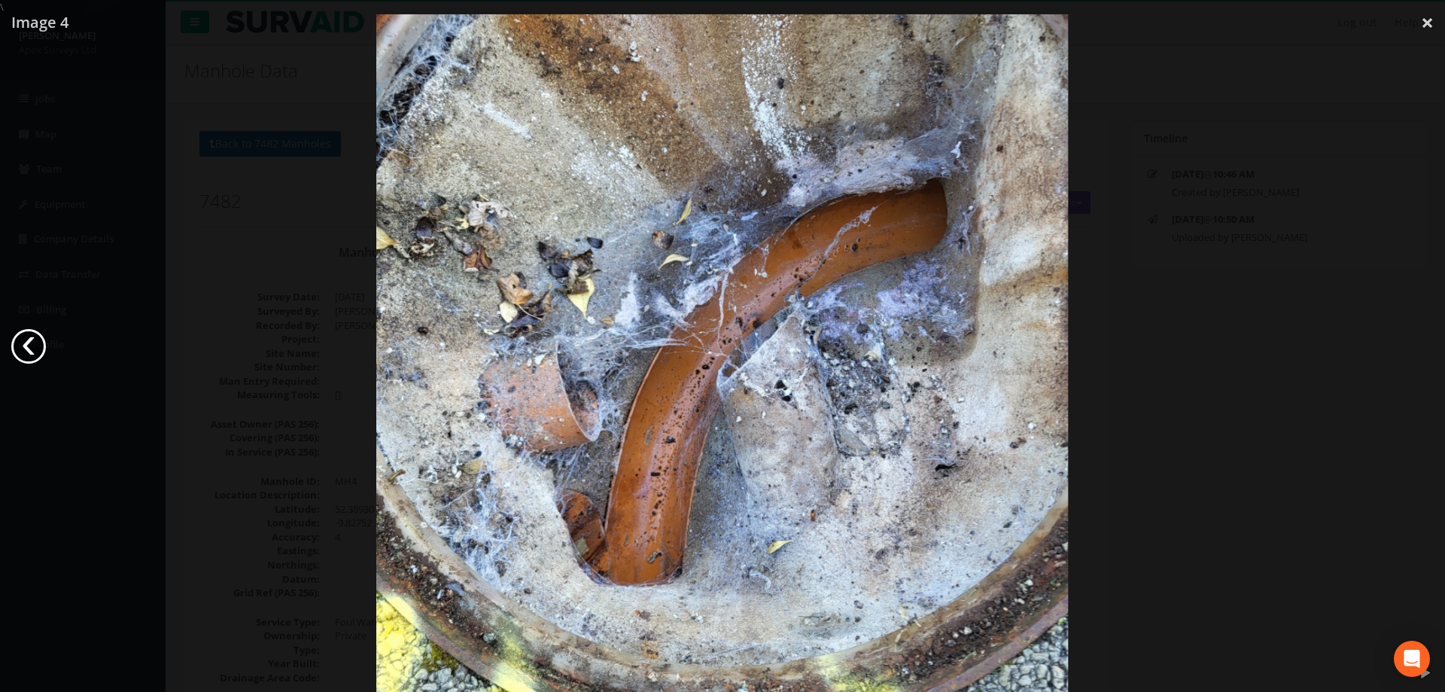
click at [32, 347] on link "‹" at bounding box center [28, 346] width 35 height 35
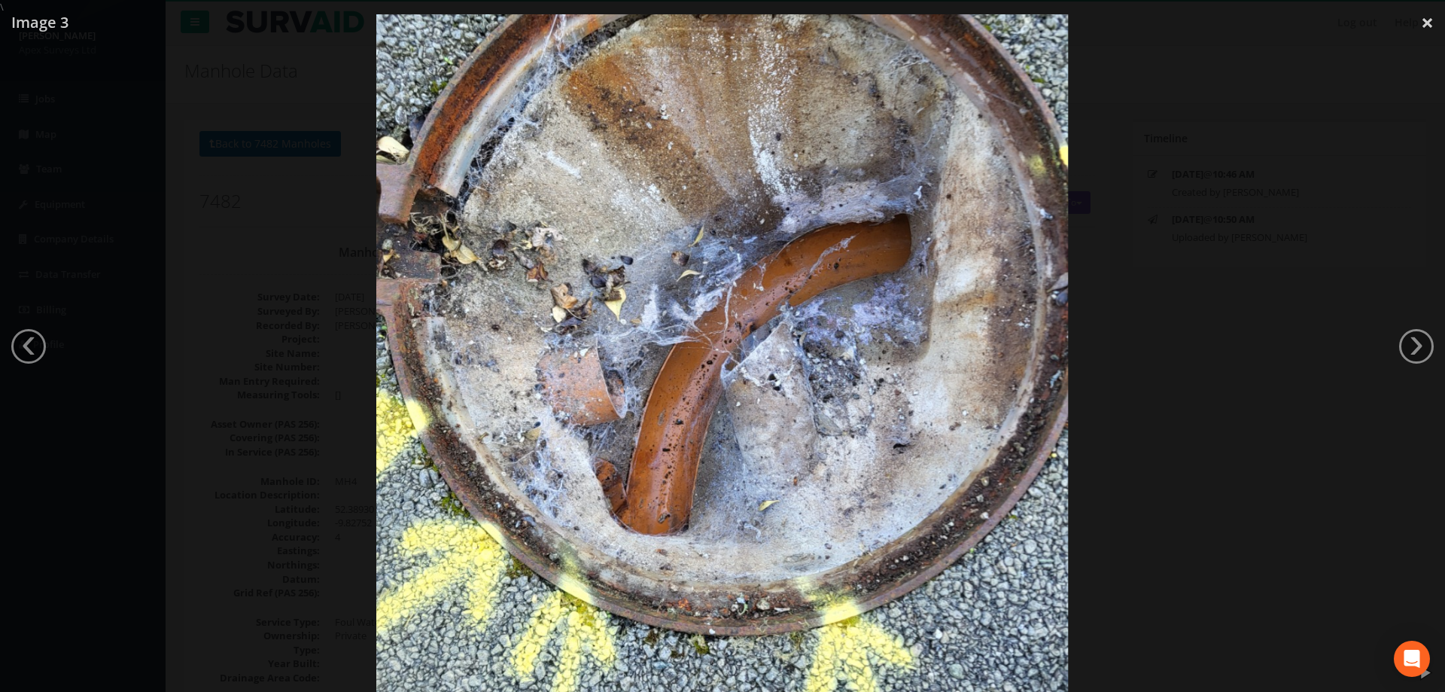
click at [263, 312] on div at bounding box center [722, 360] width 1445 height 692
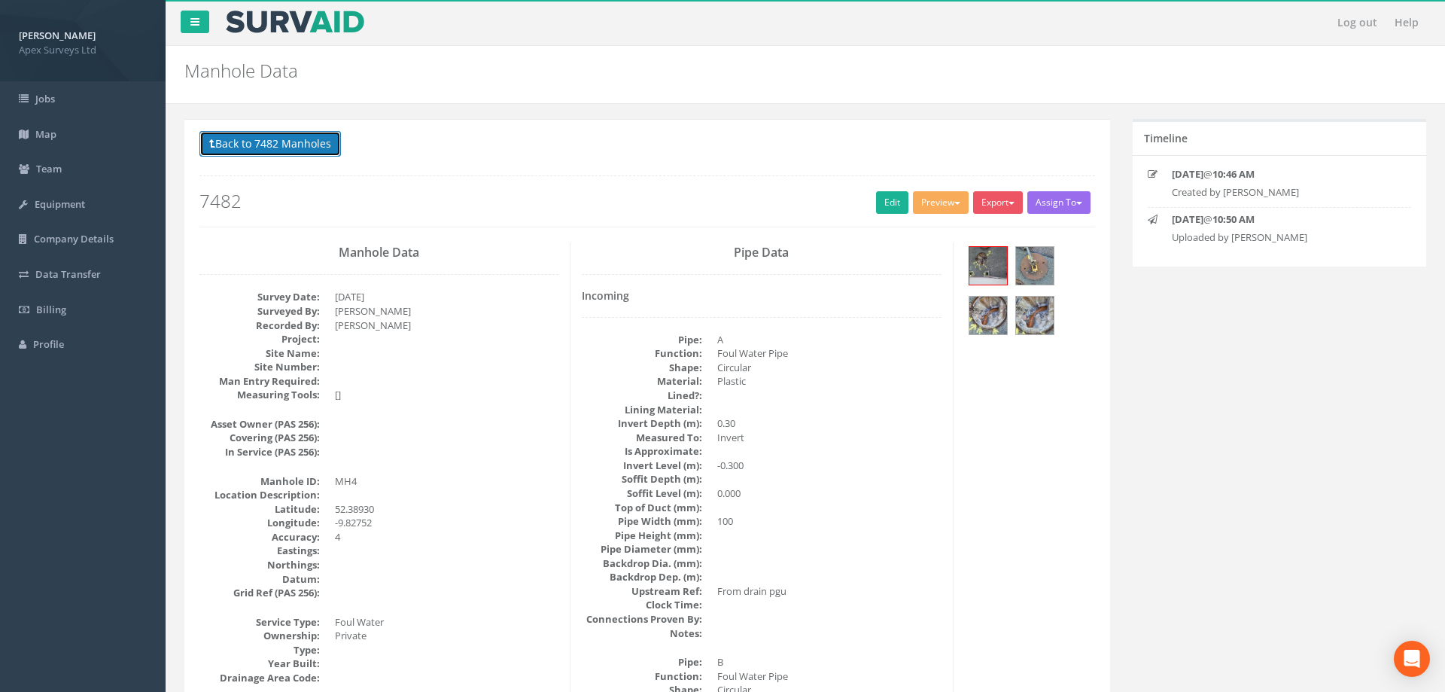
click at [265, 139] on button "Back to 7482 Manholes" at bounding box center [270, 144] width 142 height 26
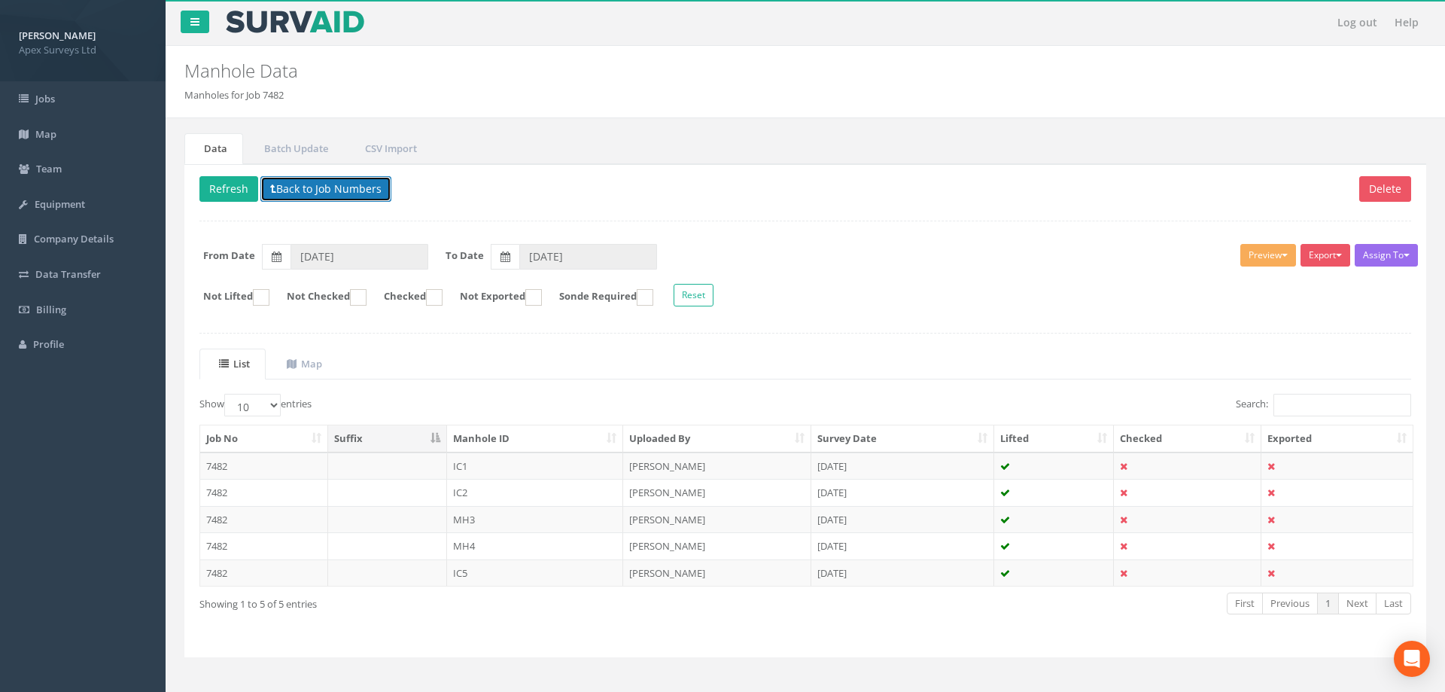
click at [291, 188] on button "Back to Job Numbers" at bounding box center [325, 189] width 131 height 26
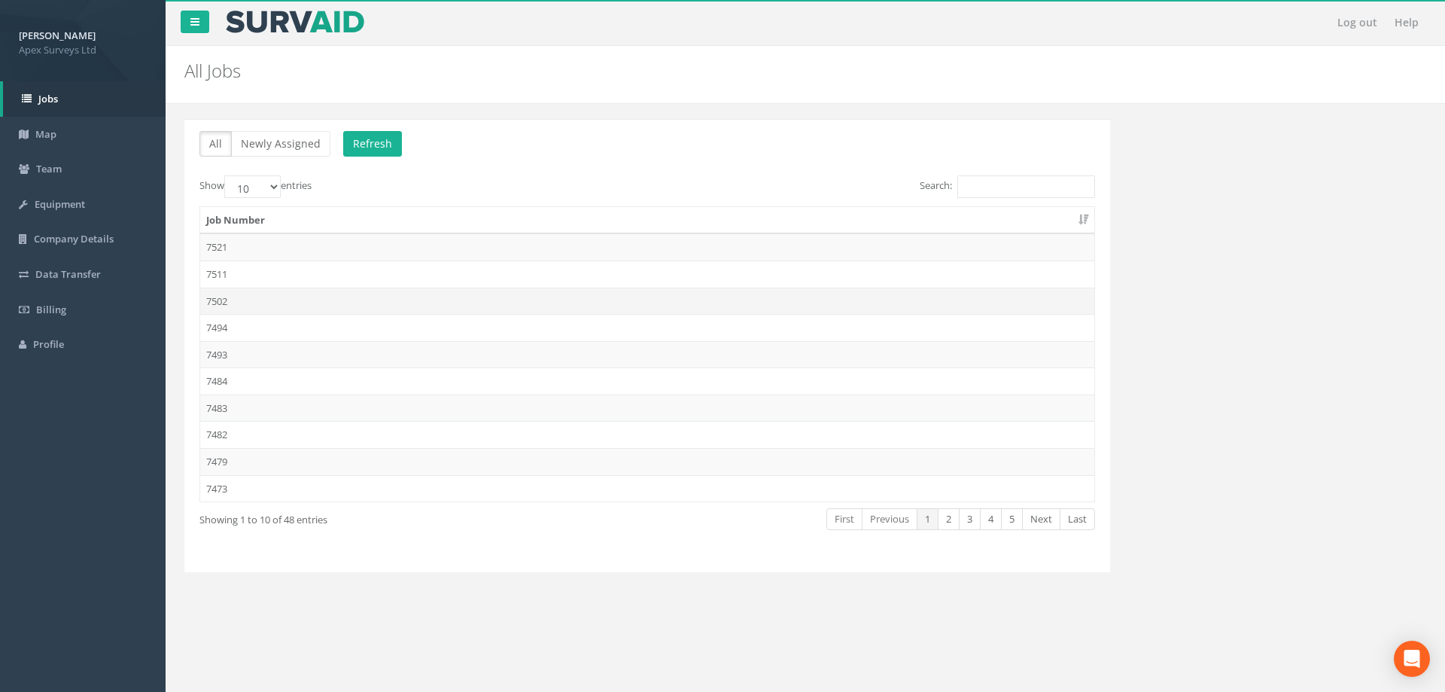
click at [226, 300] on td "7502" at bounding box center [647, 301] width 894 height 27
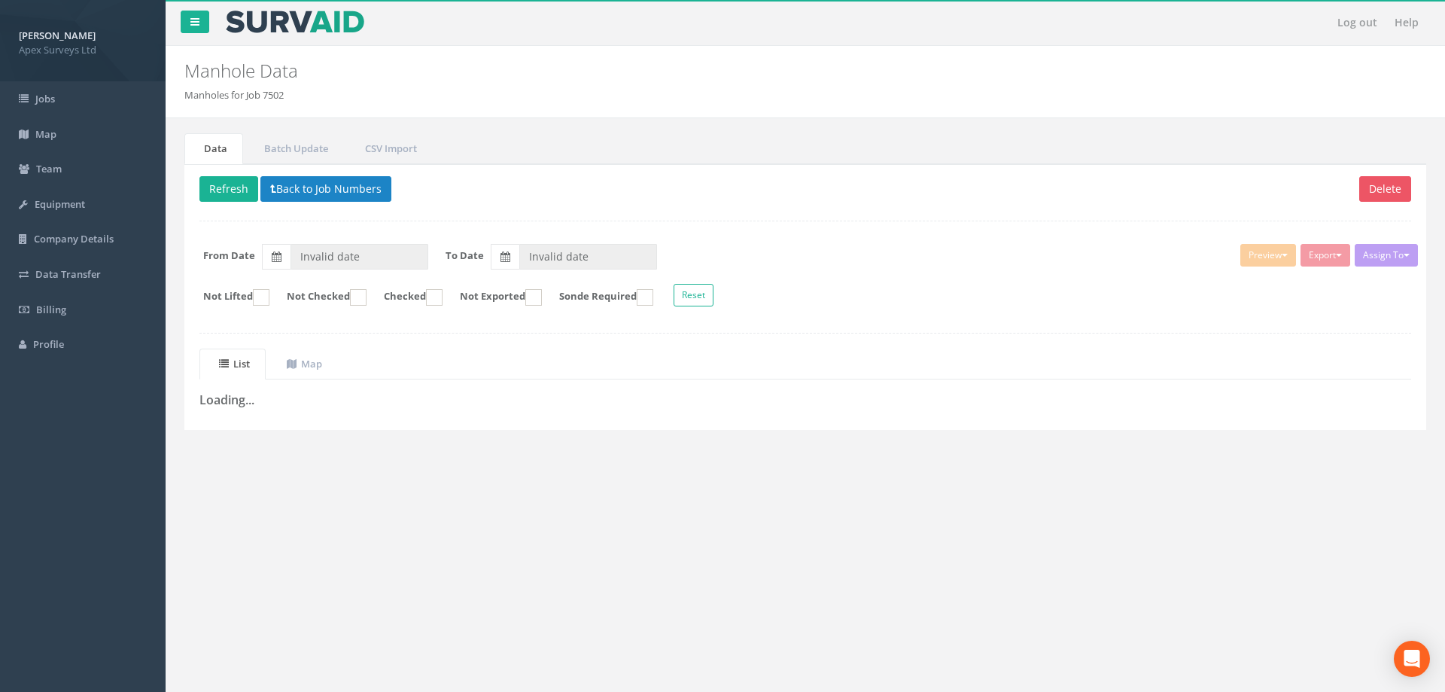
type input "[DATE]"
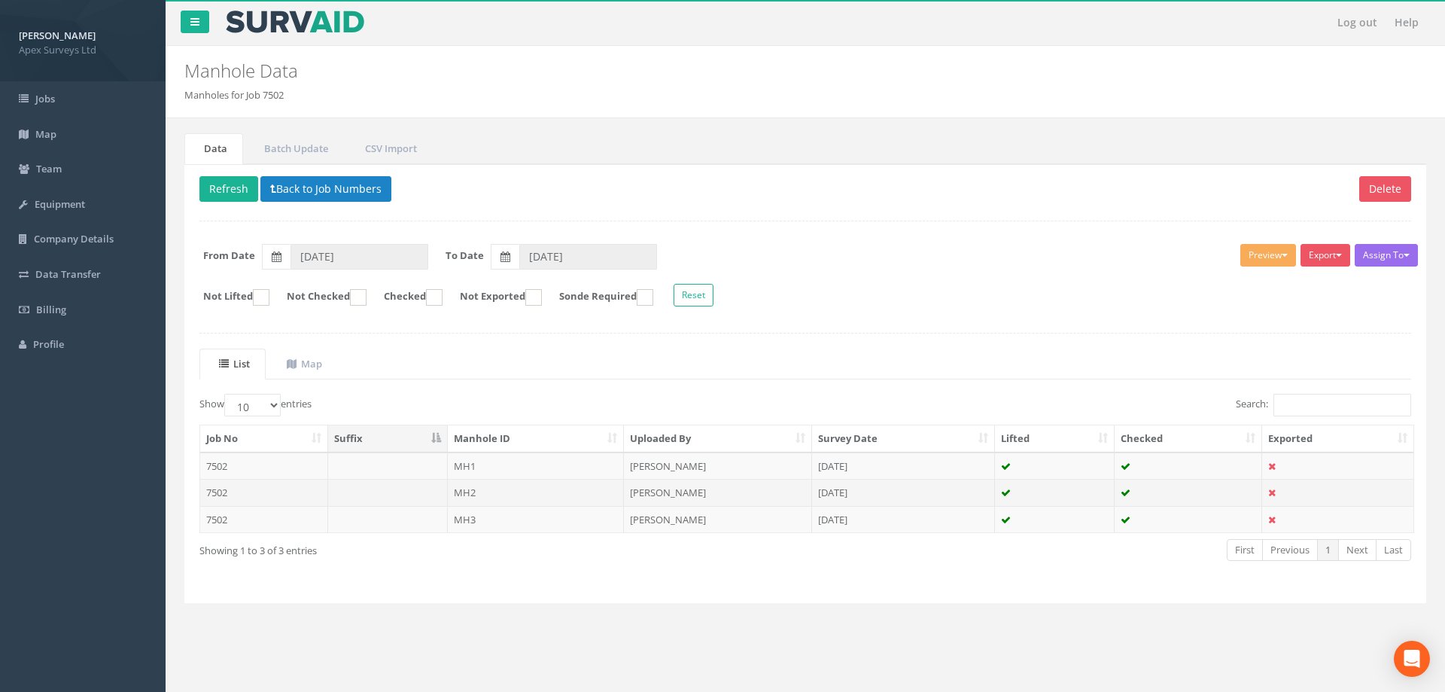
click at [471, 493] on td "MH2" at bounding box center [536, 492] width 177 height 27
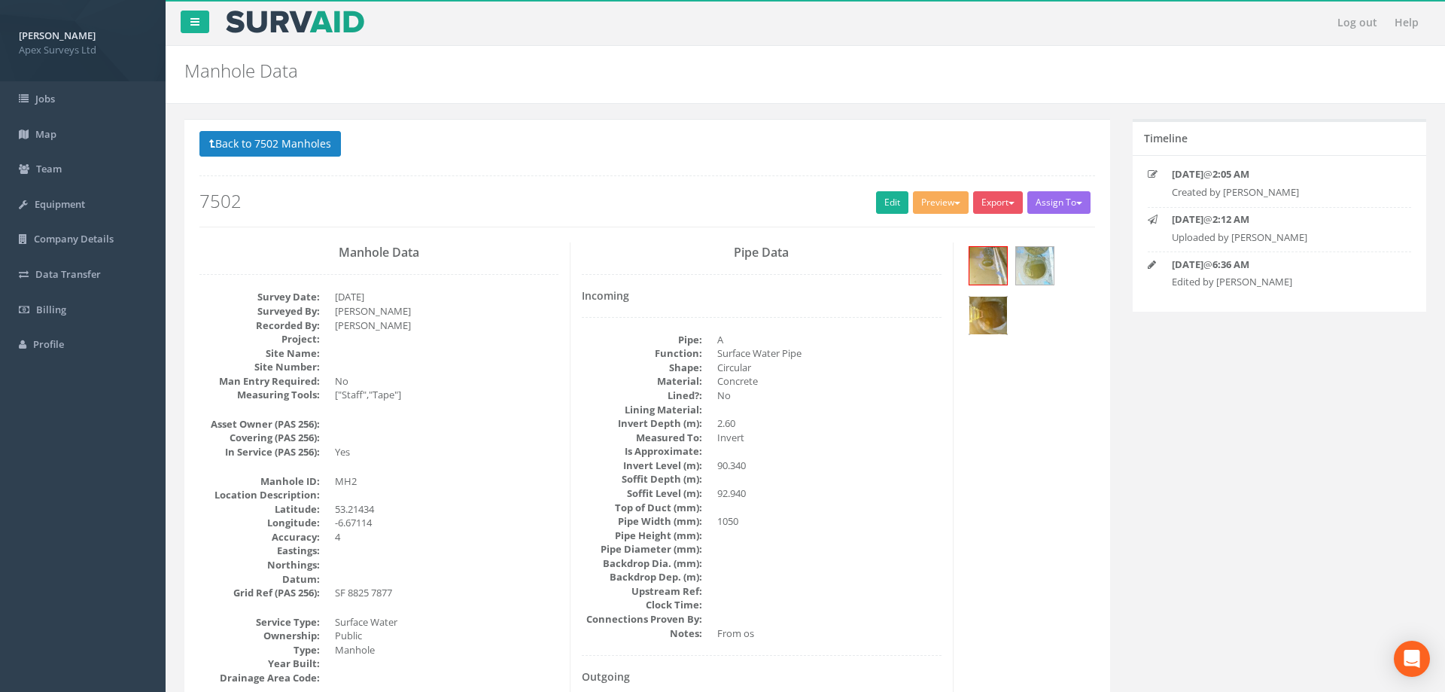
click at [991, 310] on img at bounding box center [989, 316] width 38 height 38
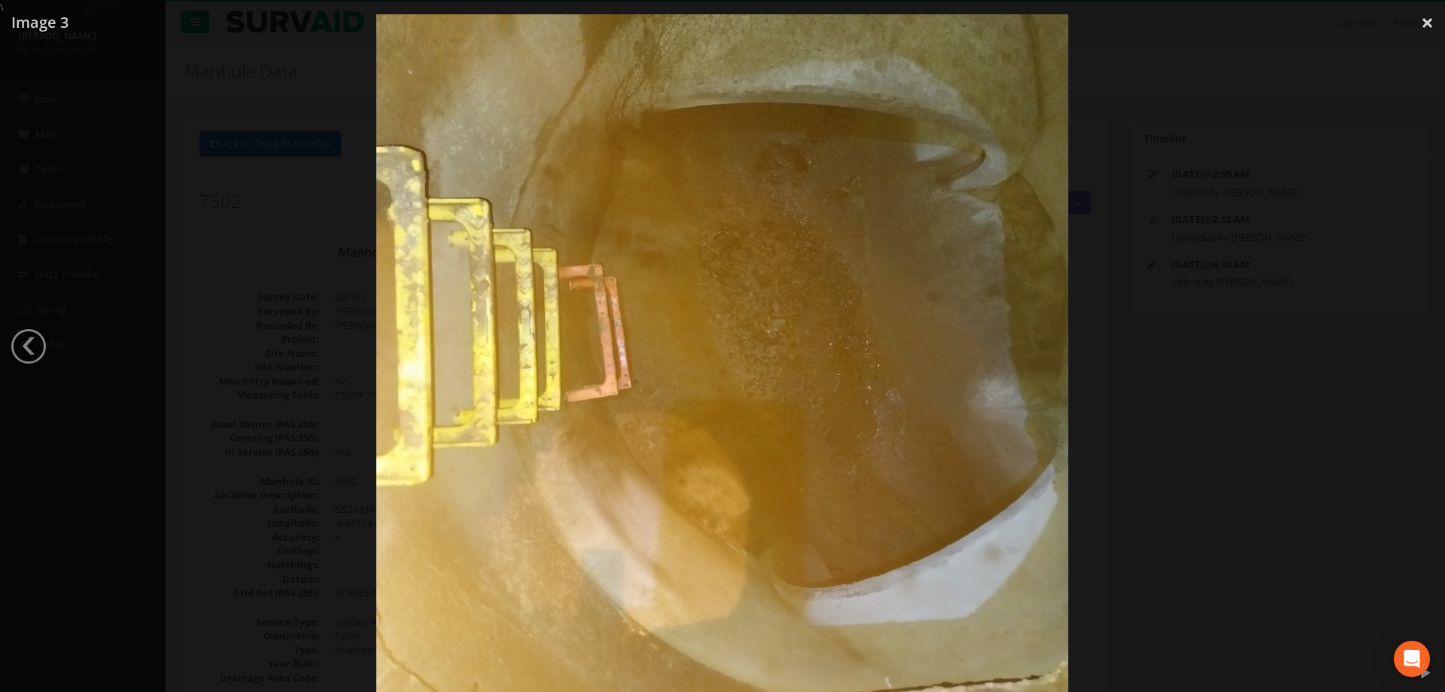
click at [1307, 333] on div at bounding box center [722, 360] width 1445 height 692
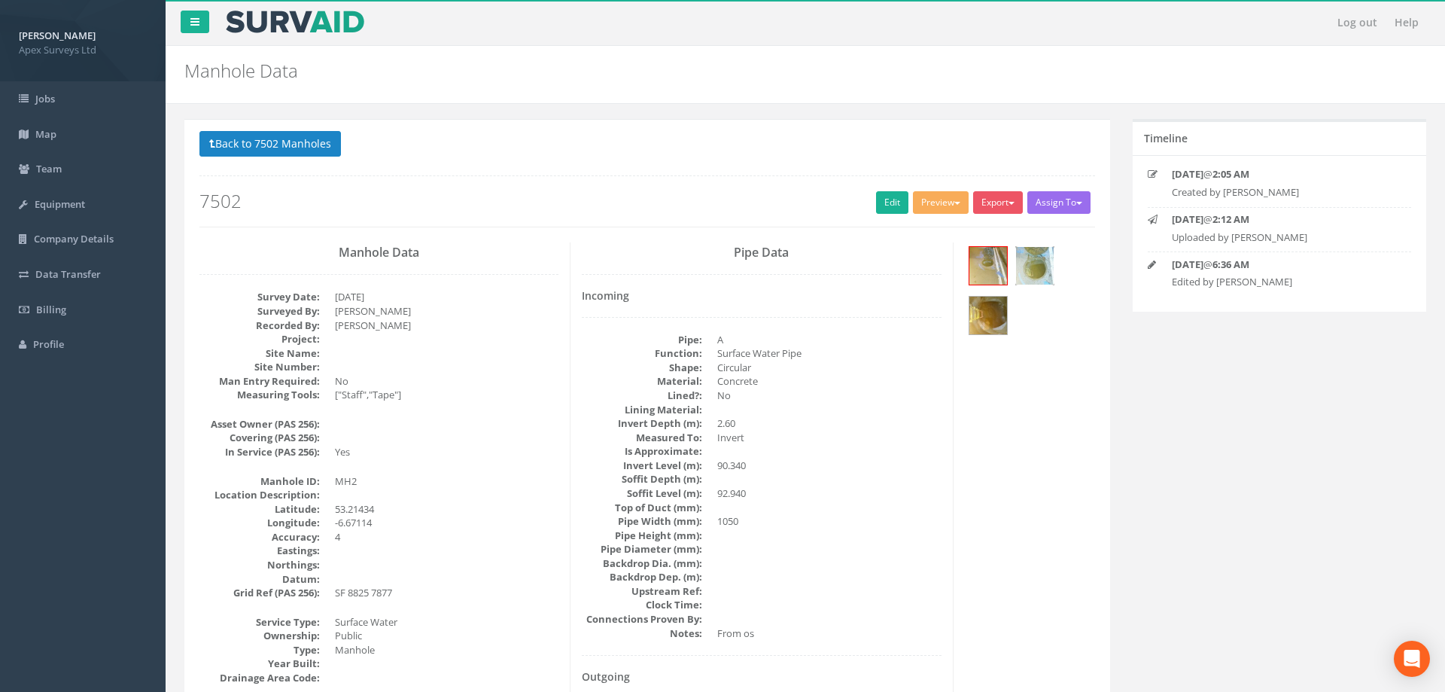
click at [1035, 264] on img at bounding box center [1035, 266] width 38 height 38
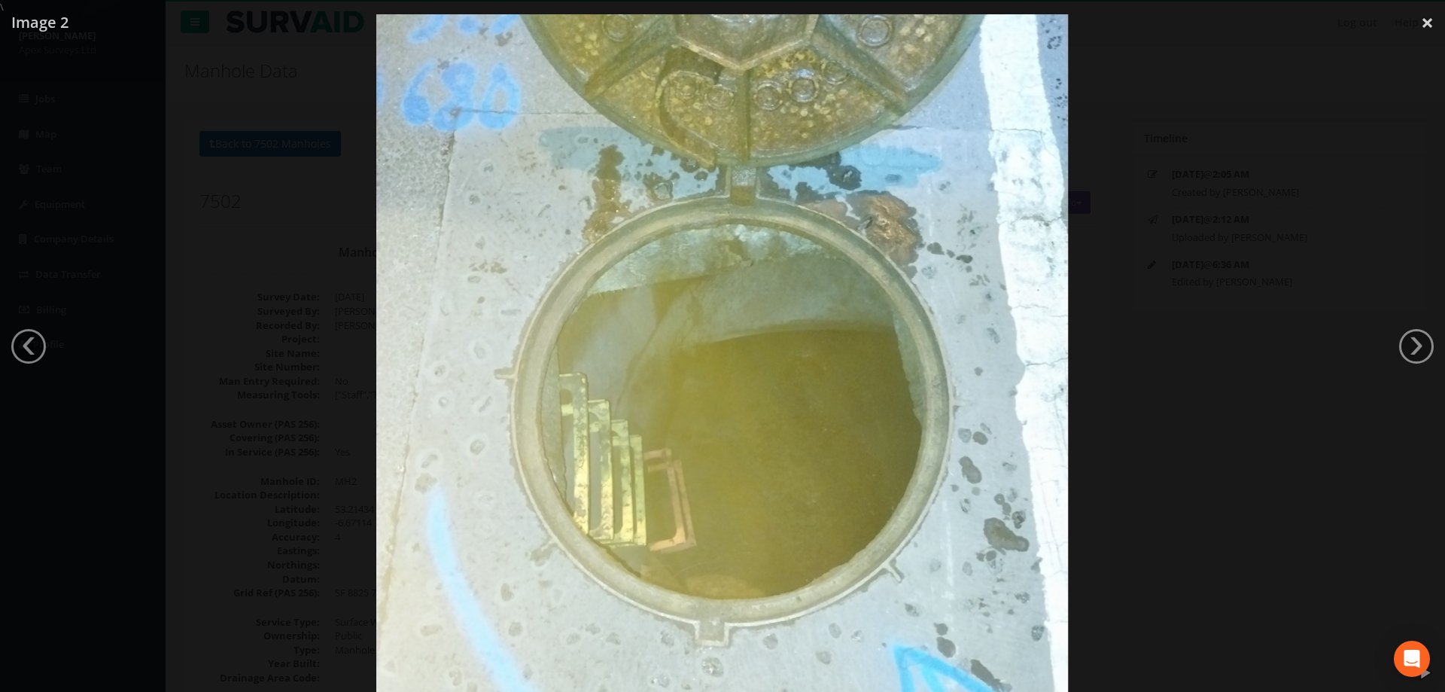
click at [234, 316] on div at bounding box center [722, 360] width 1445 height 692
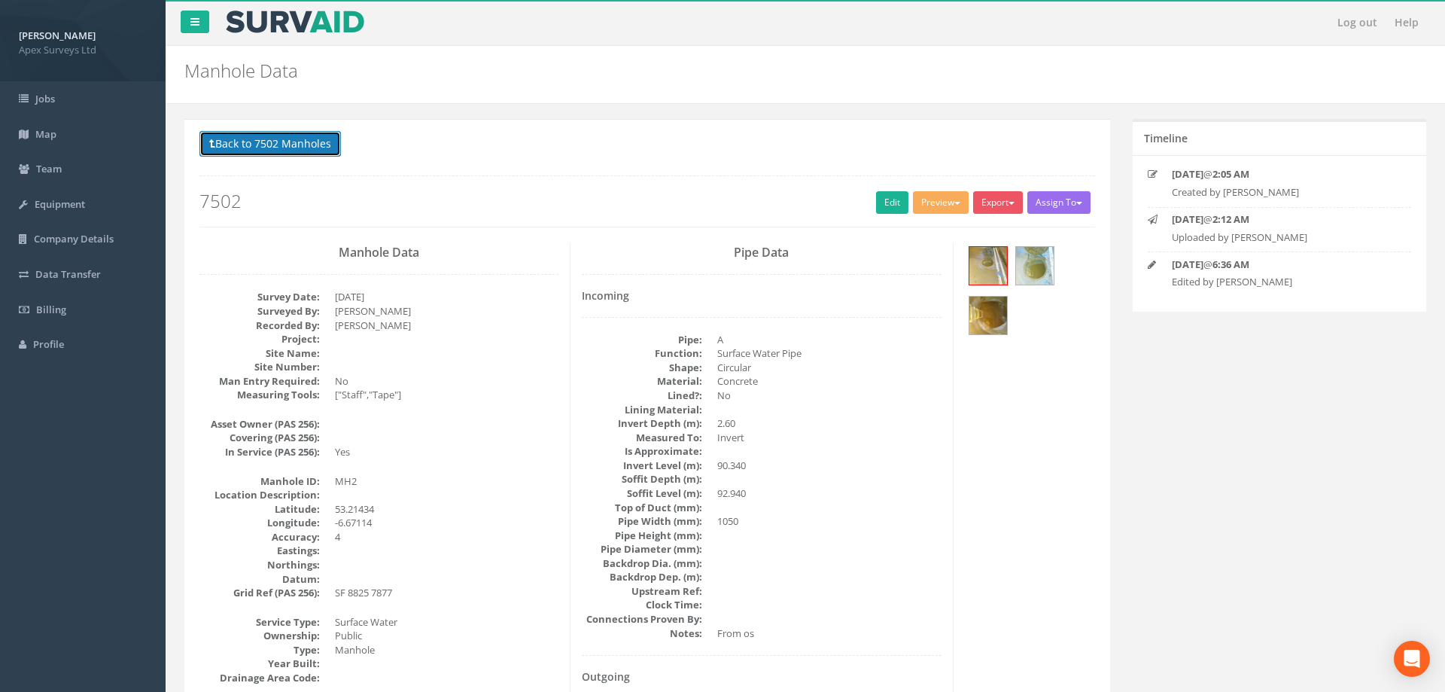
click at [254, 146] on button "Back to 7502 Manholes" at bounding box center [270, 144] width 142 height 26
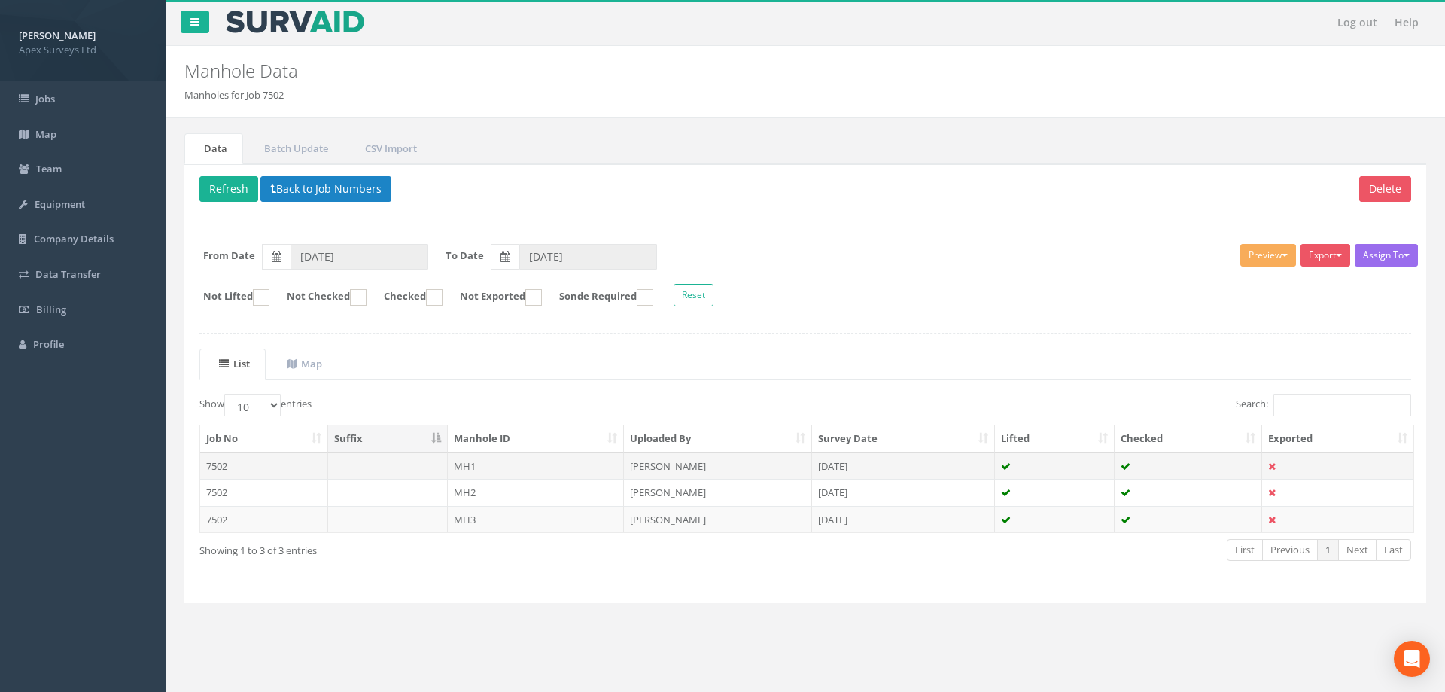
click at [461, 461] on td "MH1" at bounding box center [536, 465] width 177 height 27
